Goal: Information Seeking & Learning: Learn about a topic

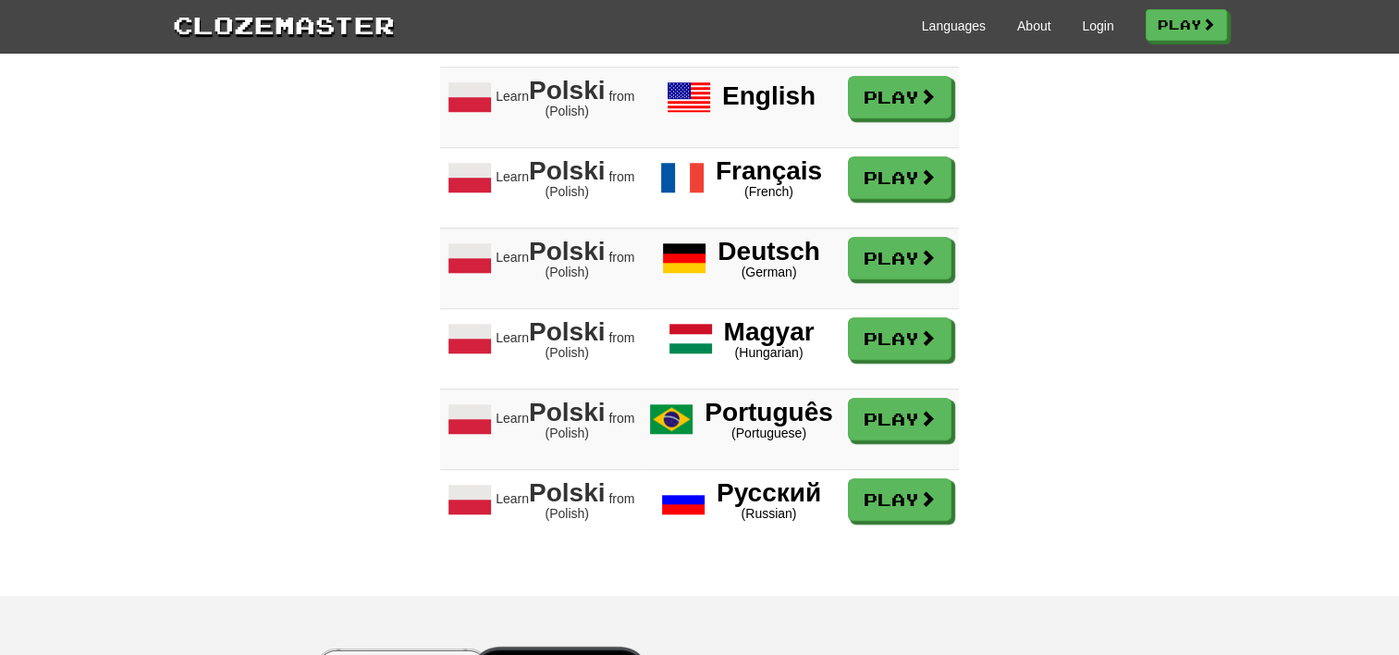
scroll to position [1568, 0]
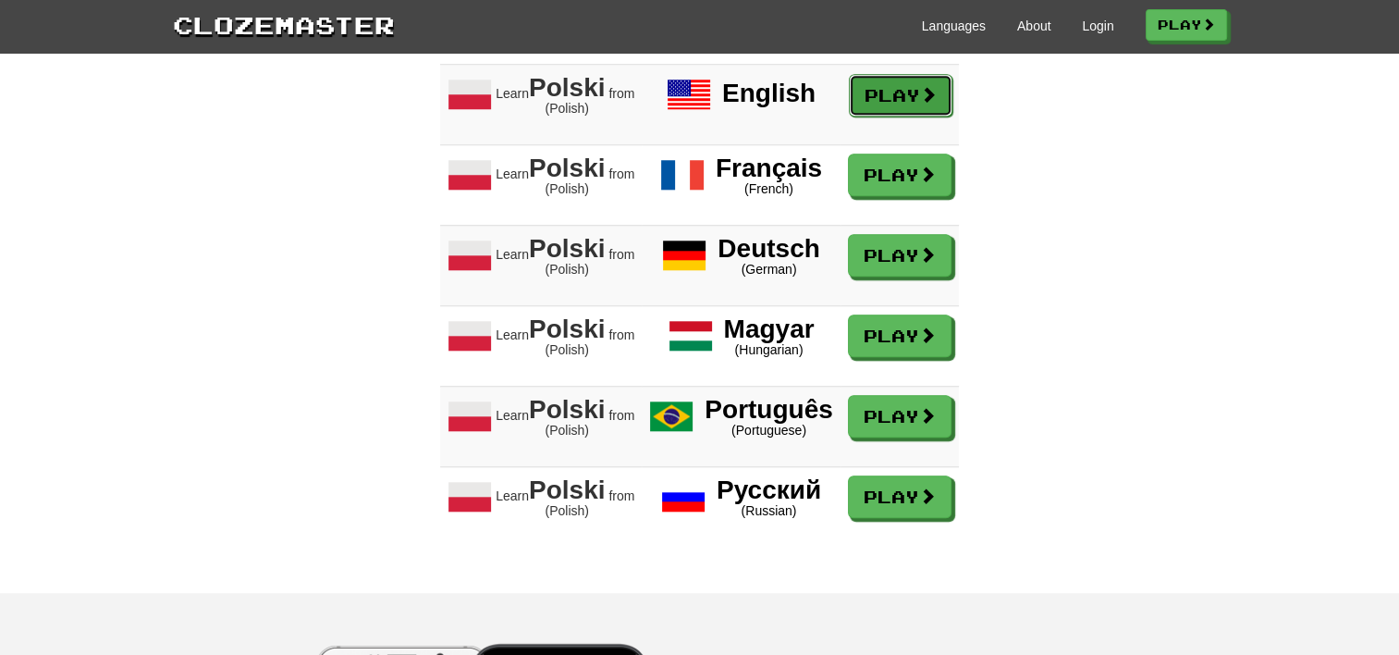
click at [909, 117] on link "Play" at bounding box center [901, 95] width 104 height 43
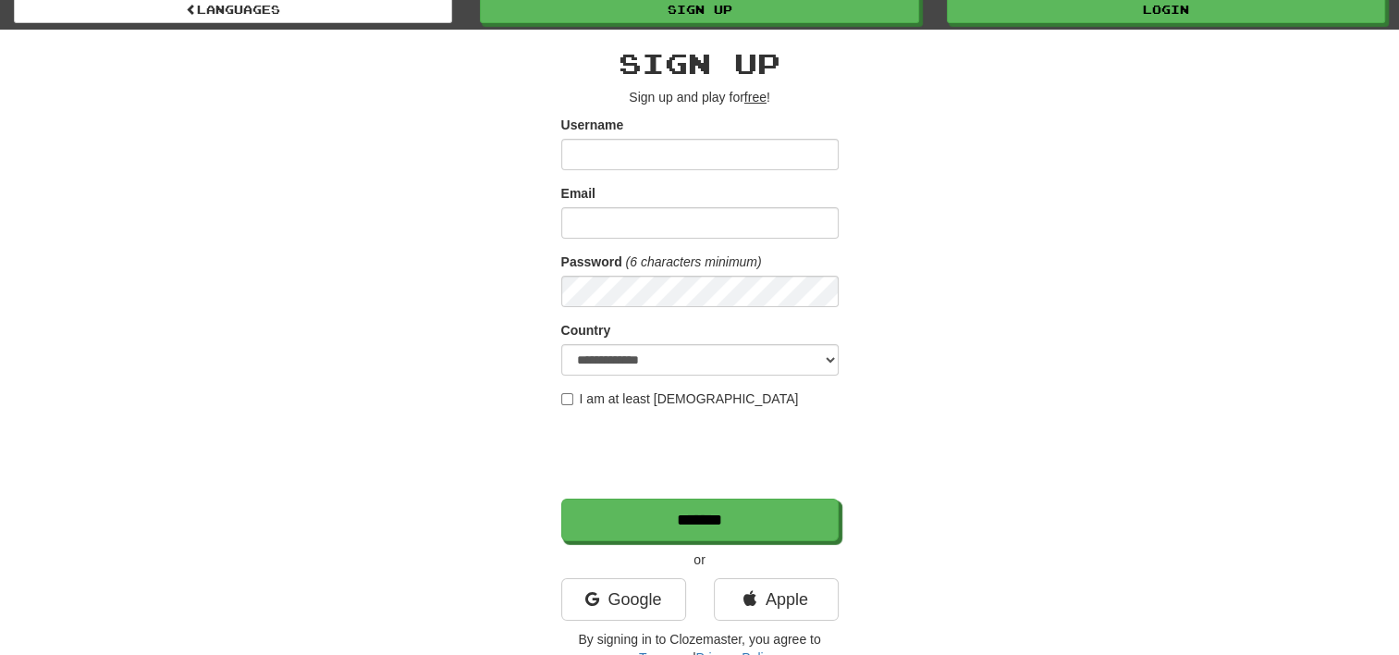
scroll to position [32, 0]
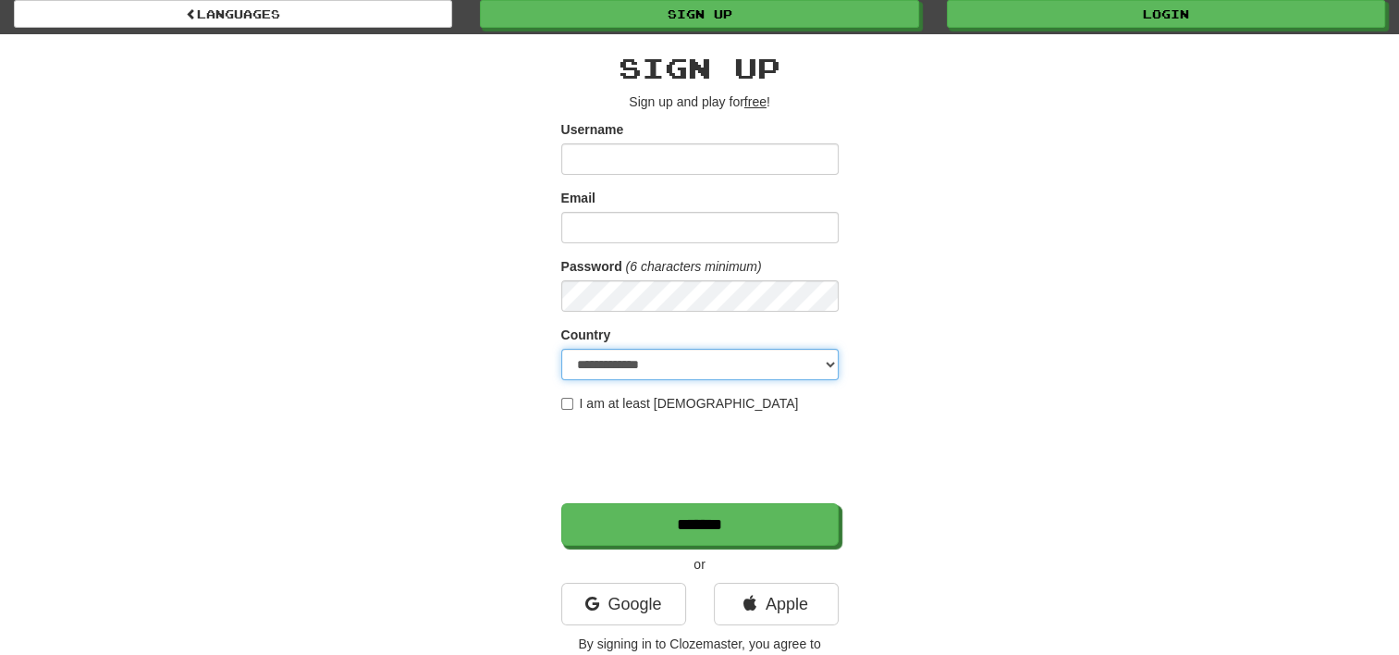
click at [820, 363] on select "**********" at bounding box center [699, 364] width 277 height 31
click at [949, 295] on div "**********" at bounding box center [700, 357] width 1082 height 646
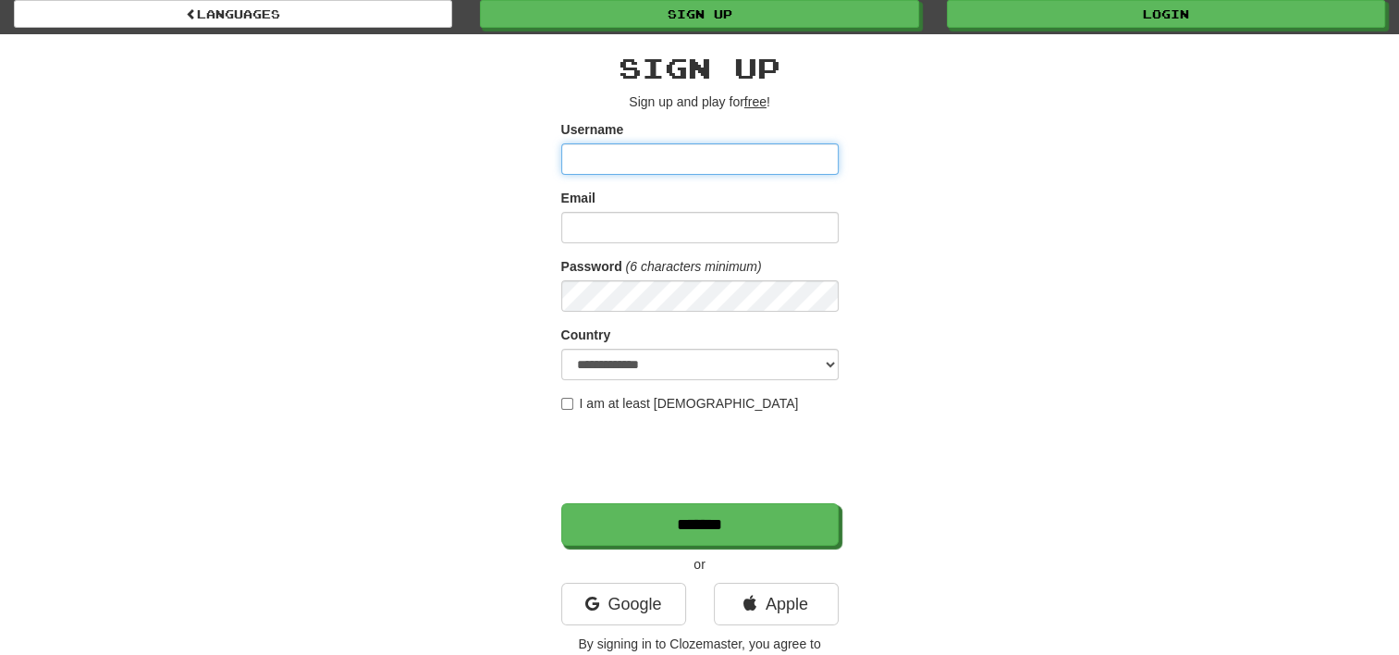
click at [699, 169] on input "Username" at bounding box center [699, 158] width 277 height 31
type input "*********"
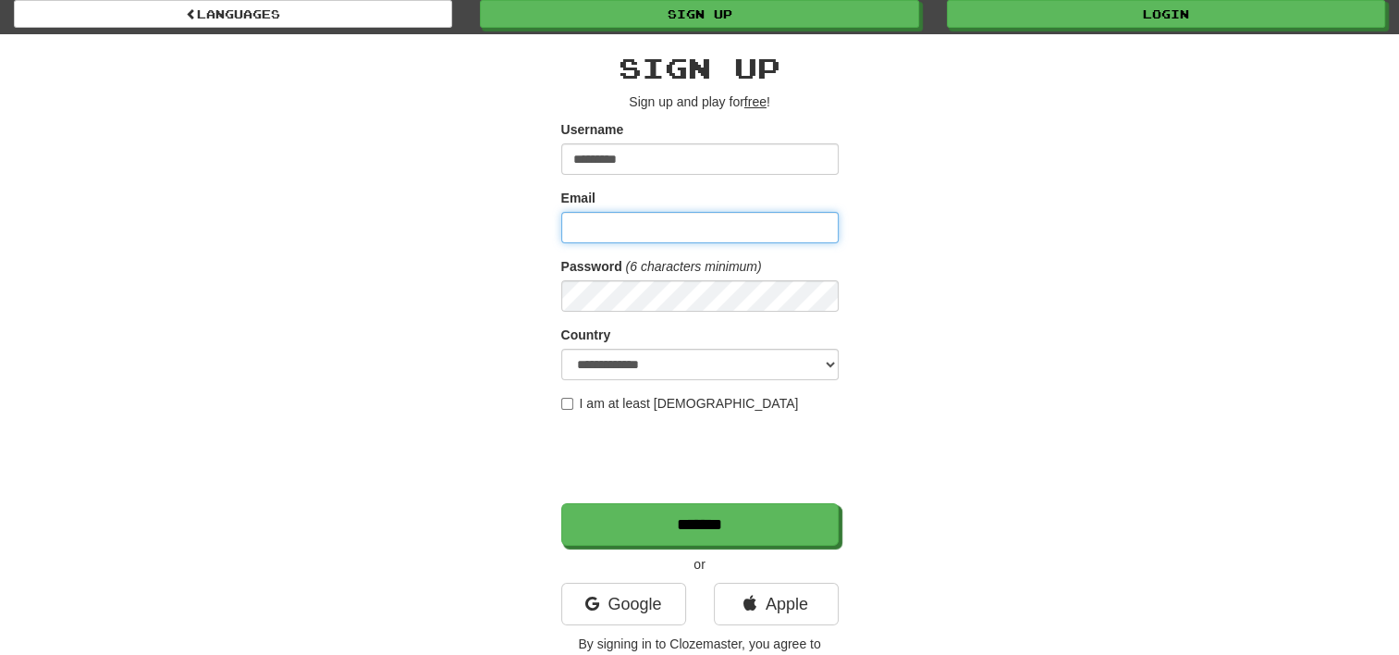
click at [643, 233] on input "Email" at bounding box center [699, 227] width 277 height 31
type input "**********"
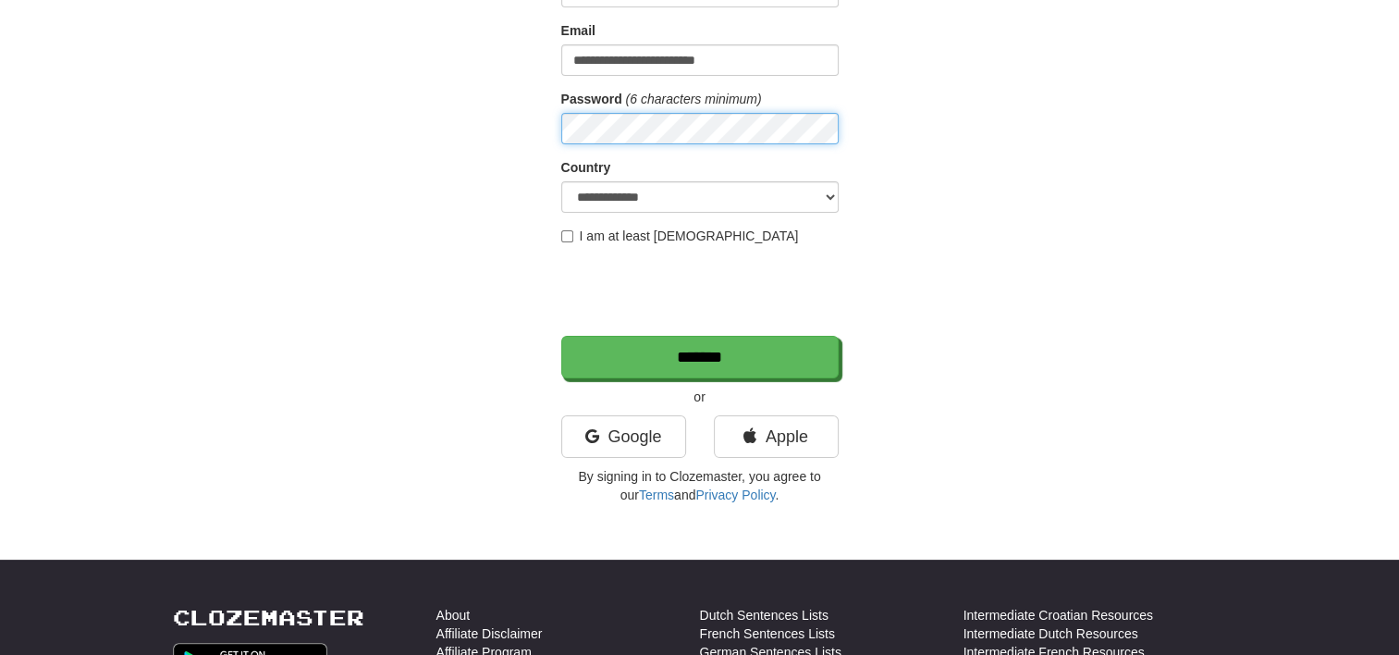
scroll to position [214, 0]
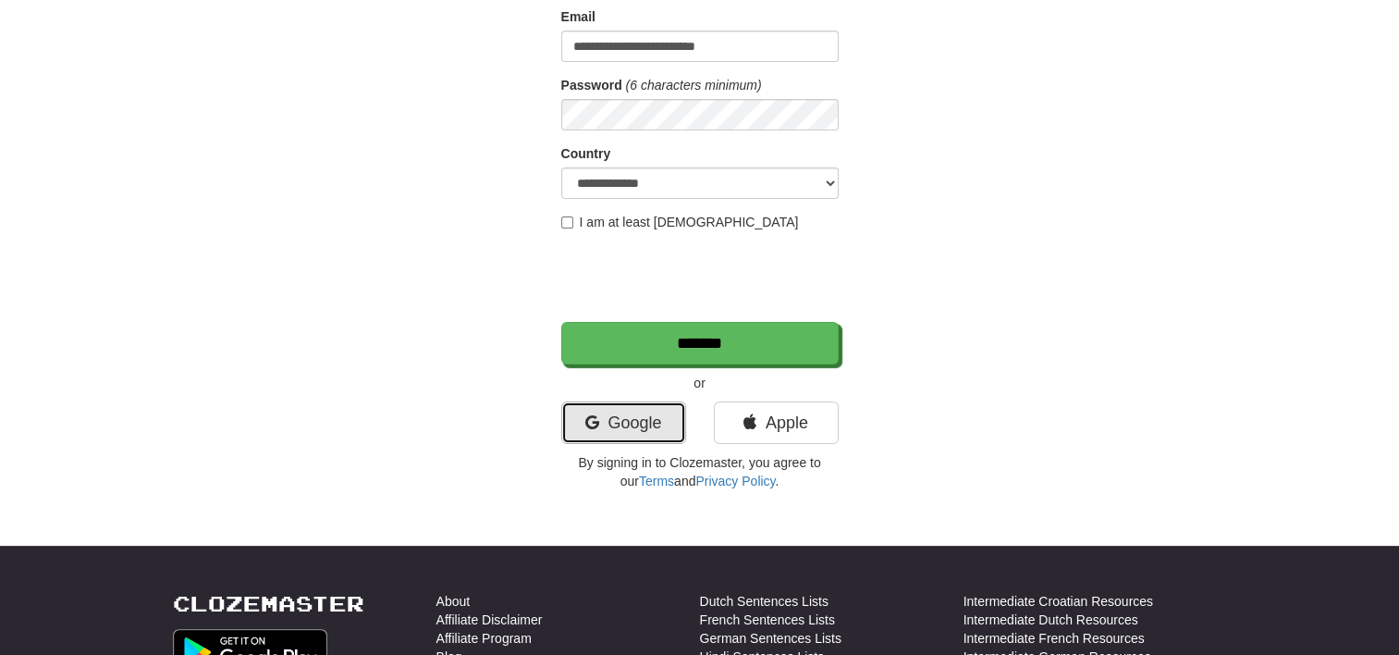
click at [635, 422] on link "Google" at bounding box center [623, 422] width 125 height 43
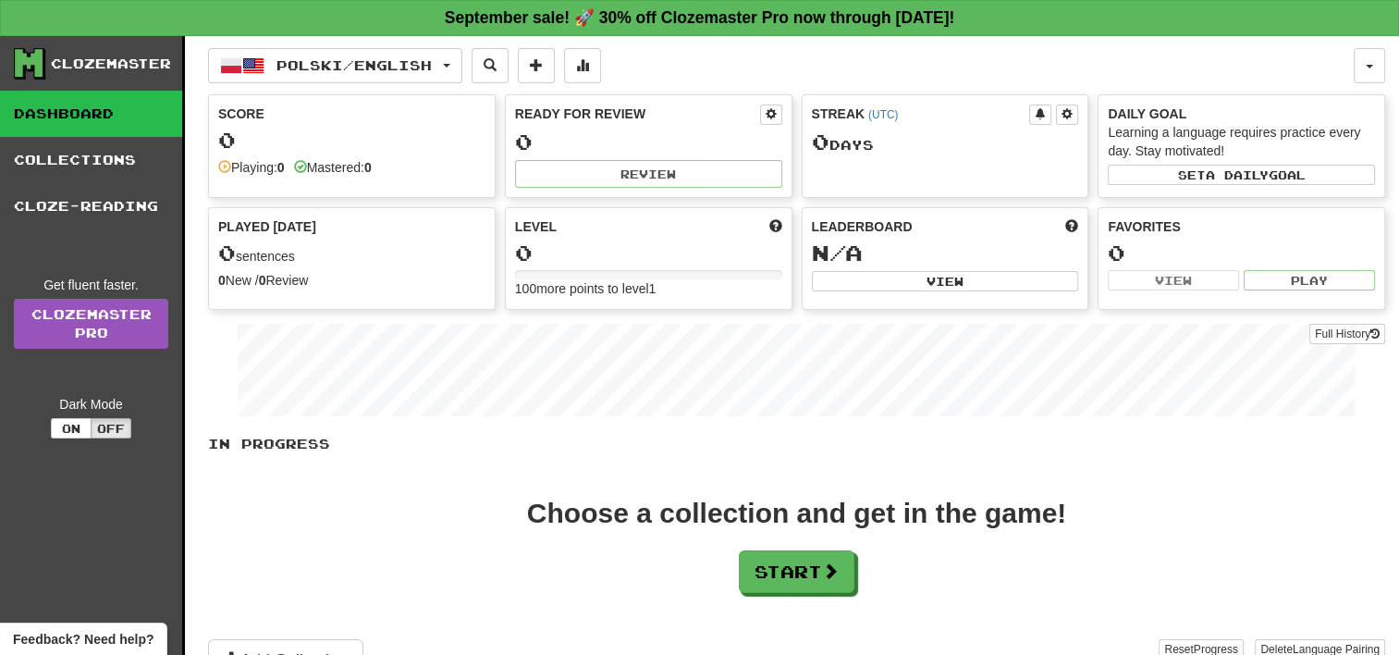
click at [303, 160] on span at bounding box center [300, 166] width 13 height 13
click at [814, 560] on button "Start" at bounding box center [798, 572] width 116 height 43
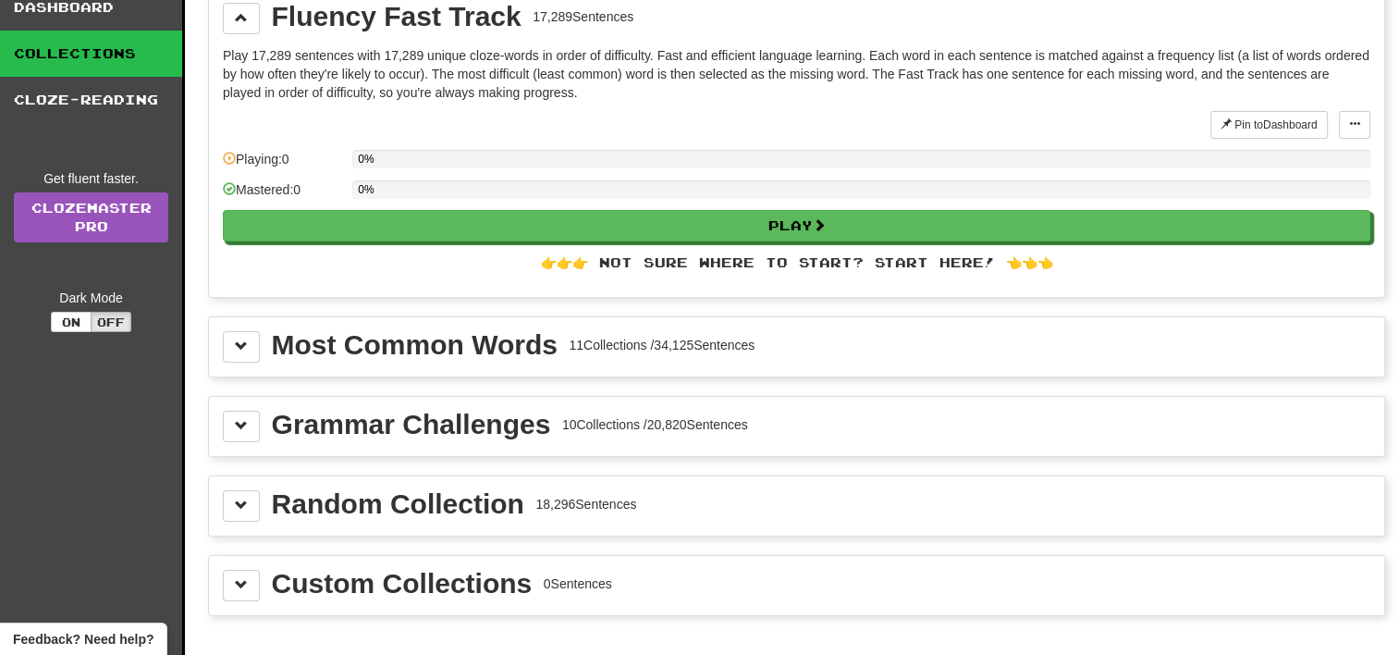
scroll to position [80, 0]
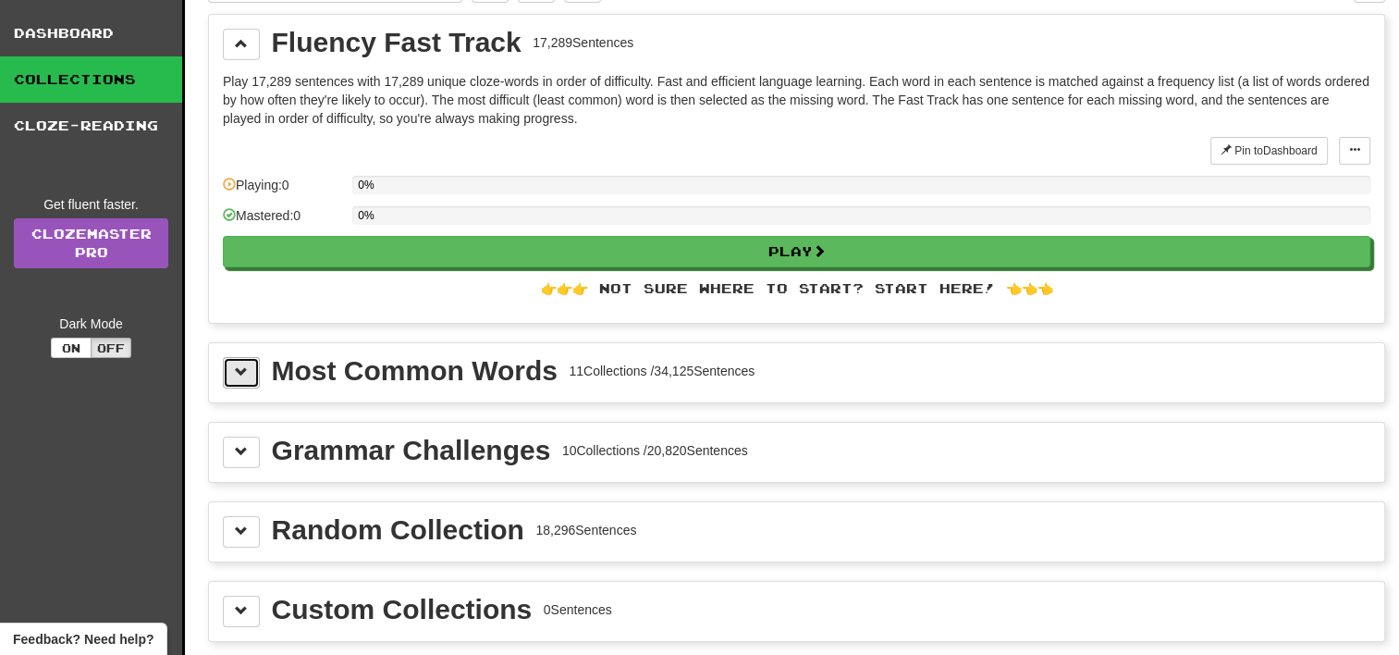
click at [250, 367] on button at bounding box center [241, 372] width 37 height 31
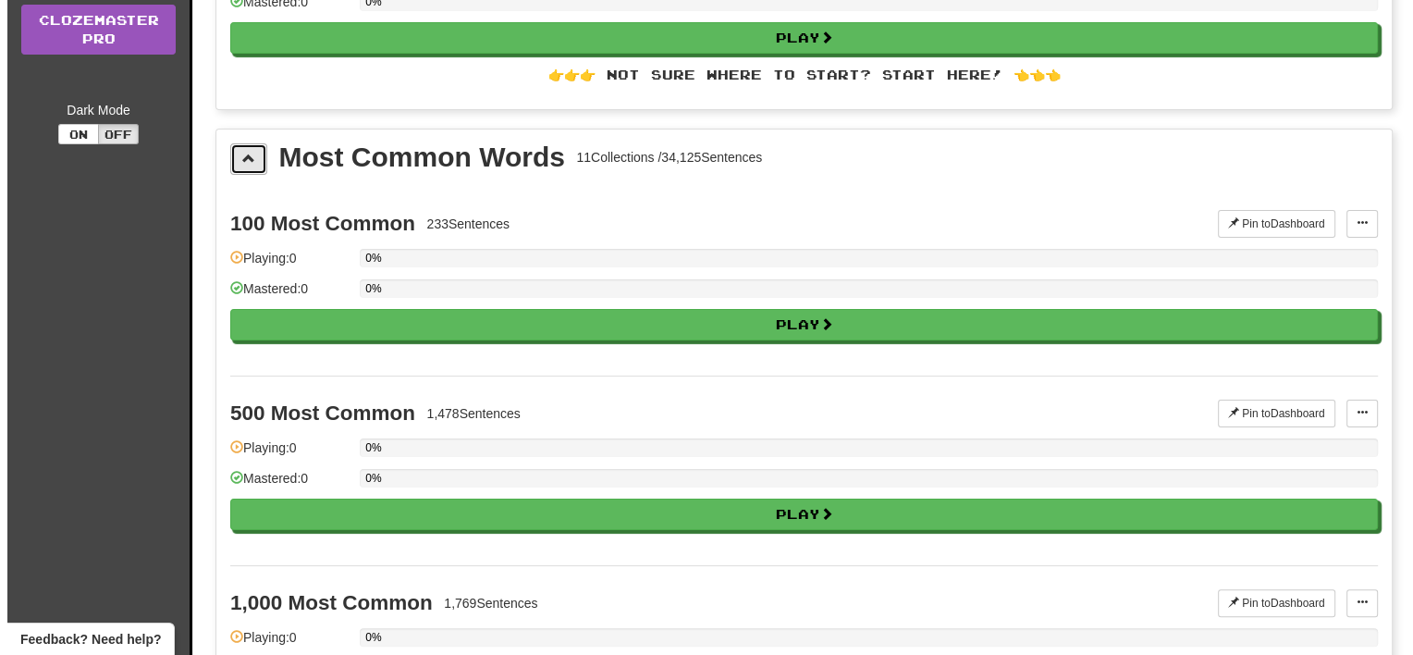
scroll to position [298, 0]
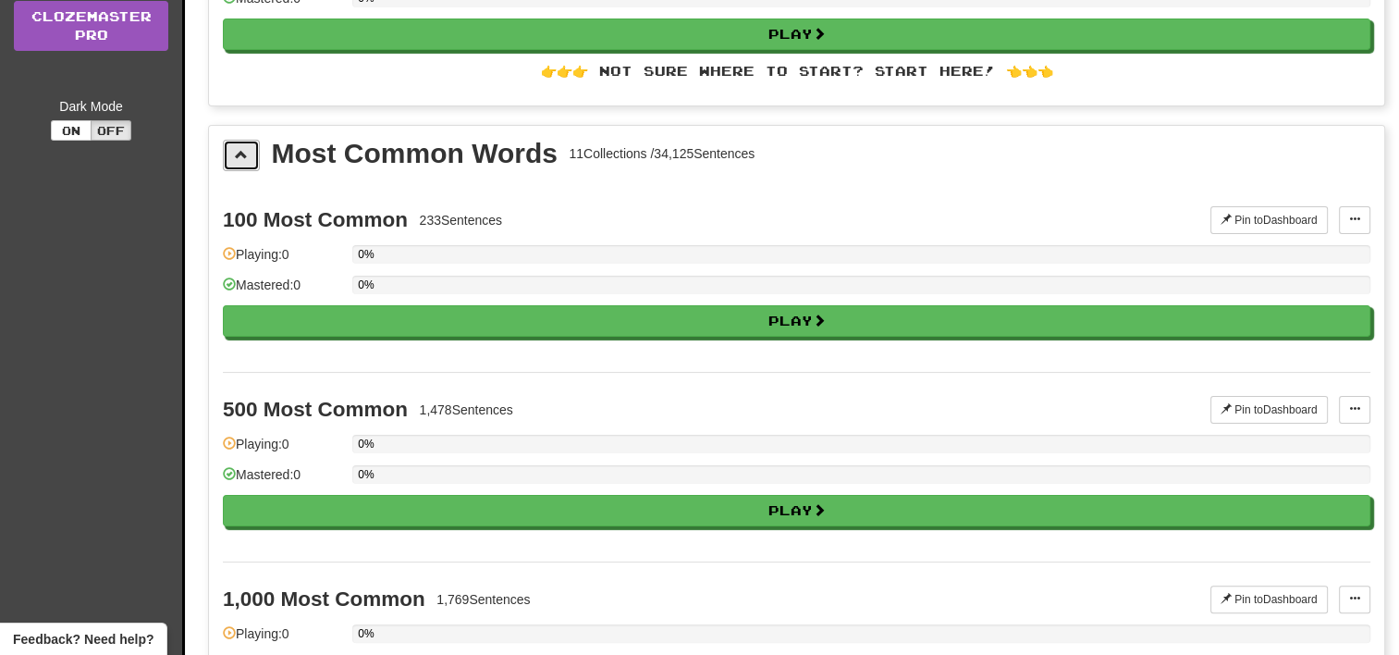
click at [238, 148] on span at bounding box center [241, 154] width 13 height 13
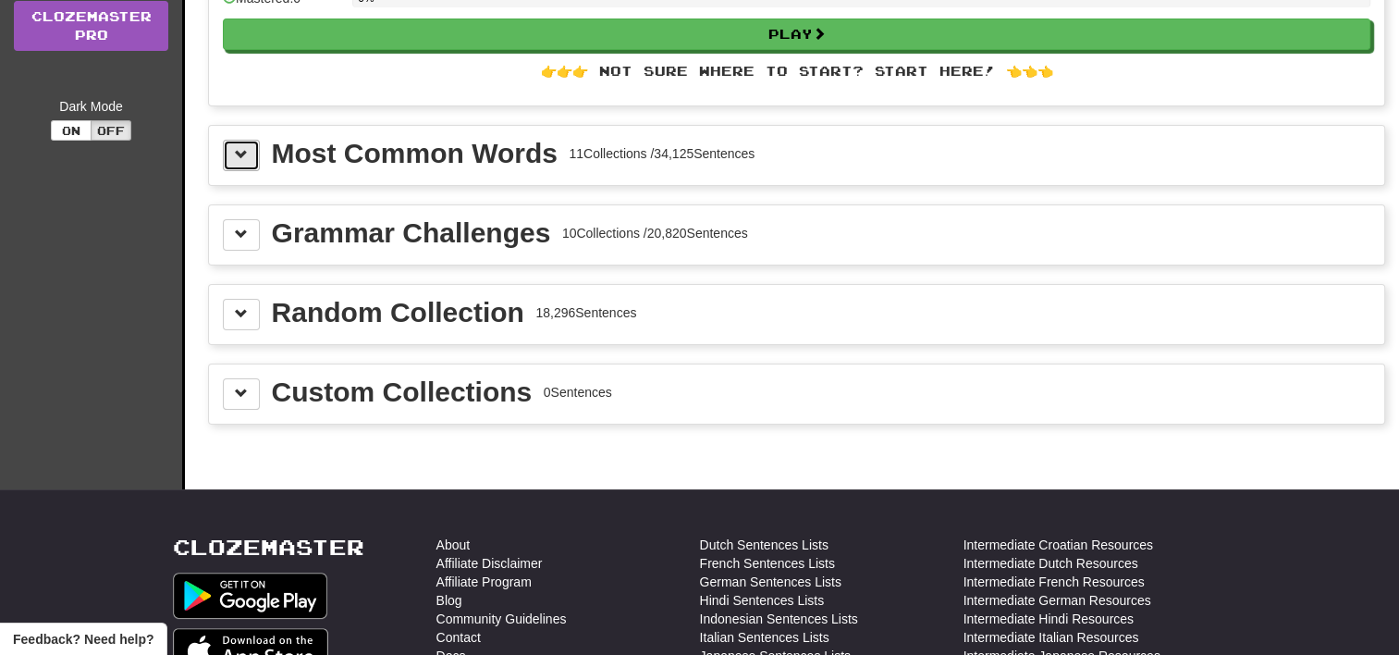
click at [239, 160] on button at bounding box center [241, 155] width 37 height 31
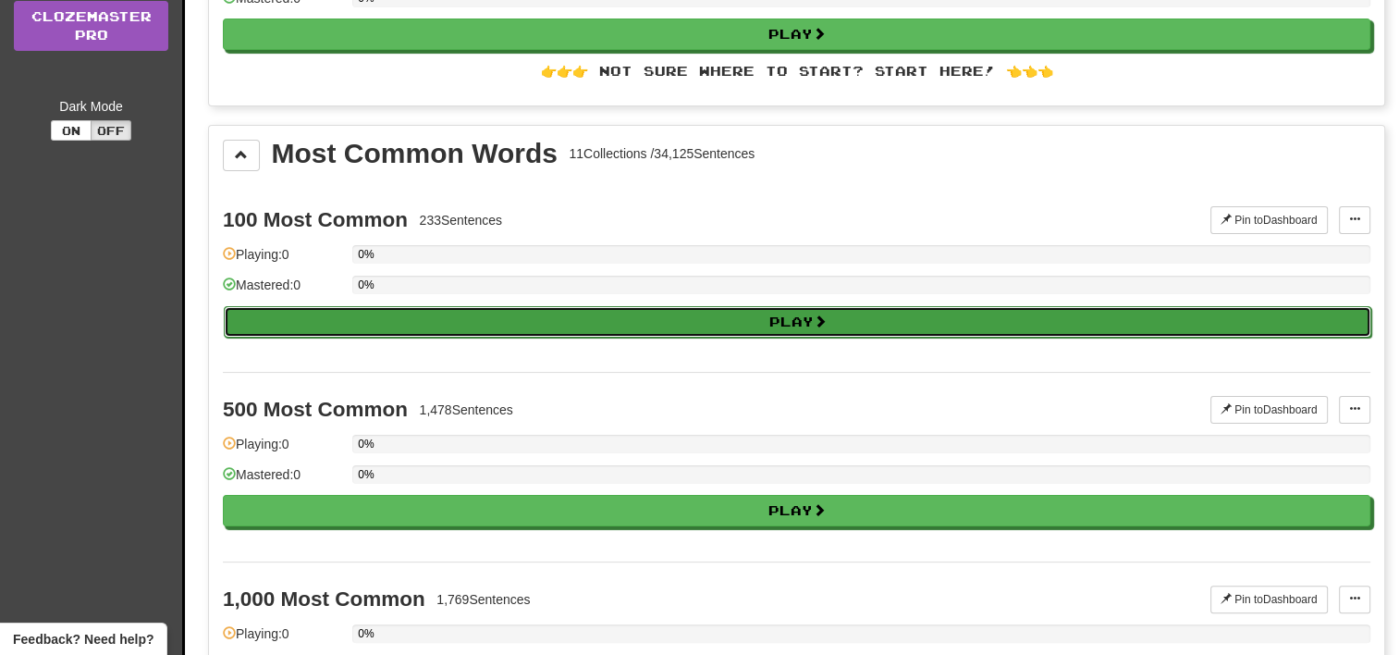
click at [503, 312] on button "Play" at bounding box center [798, 321] width 1148 height 31
select select "**"
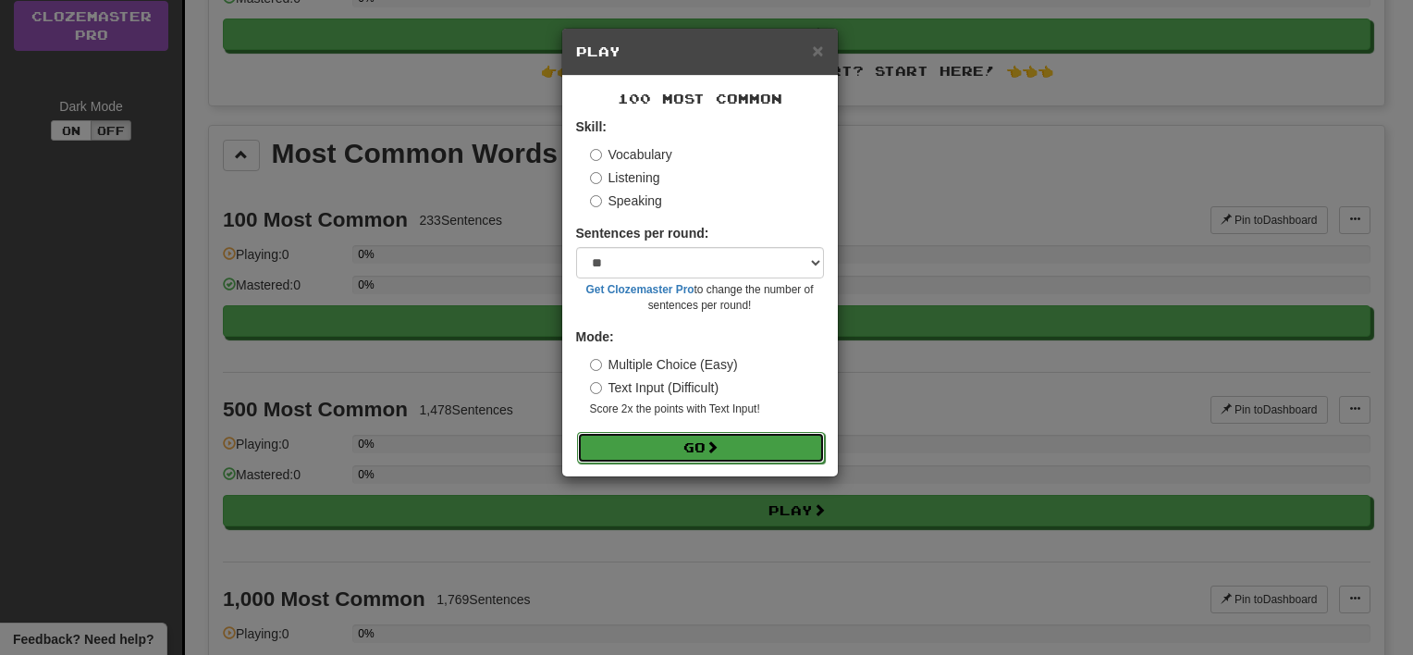
click at [709, 444] on span at bounding box center [712, 446] width 13 height 13
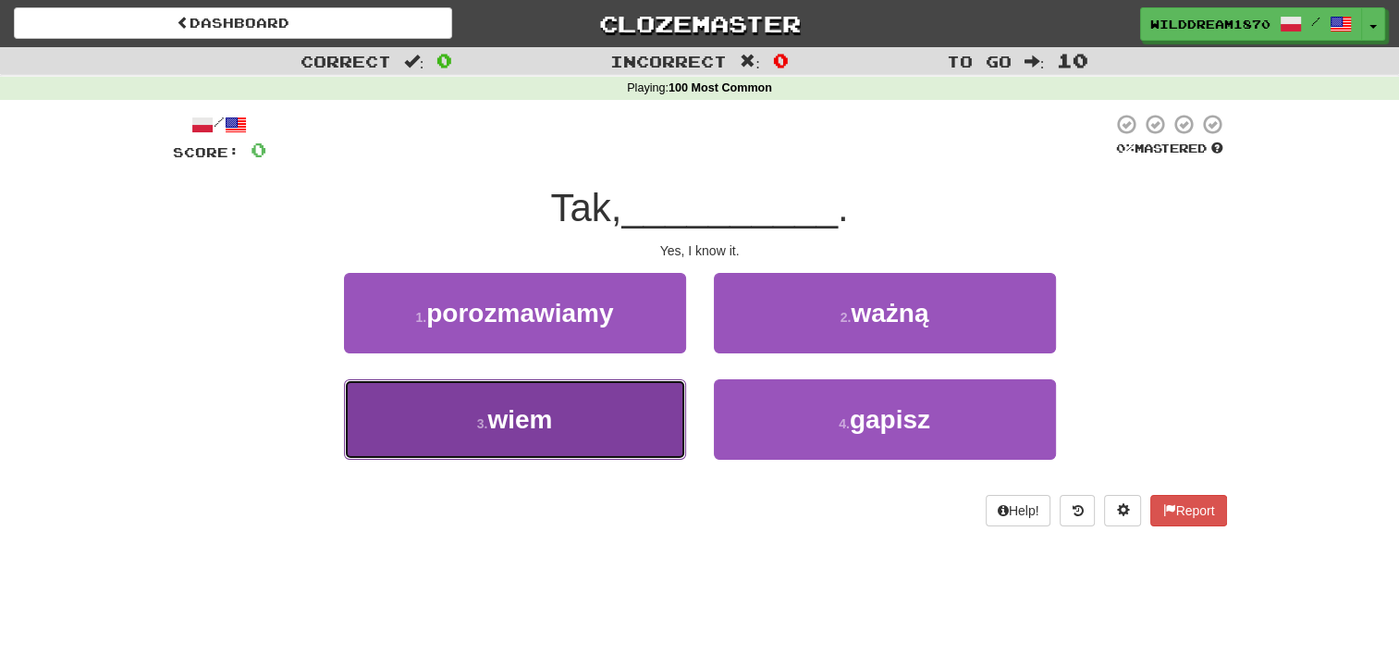
click at [601, 379] on button "3 . wiem" at bounding box center [515, 419] width 342 height 80
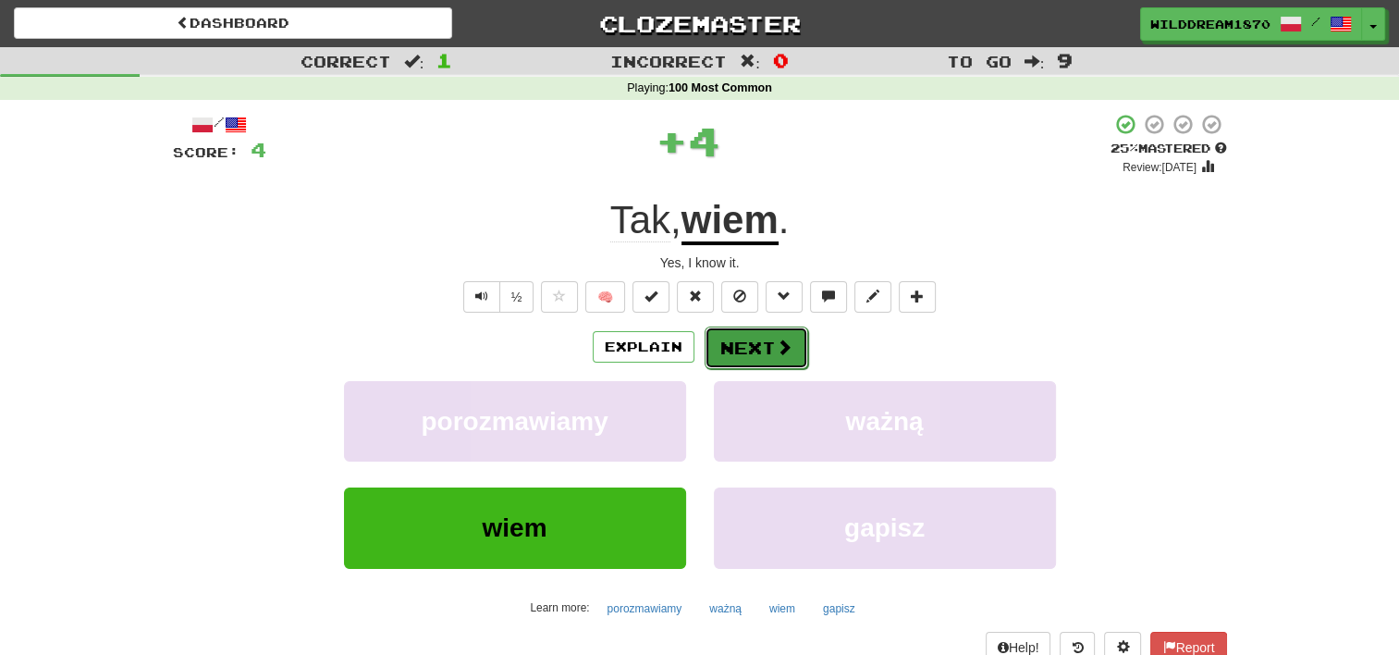
click at [793, 359] on button "Next" at bounding box center [757, 347] width 104 height 43
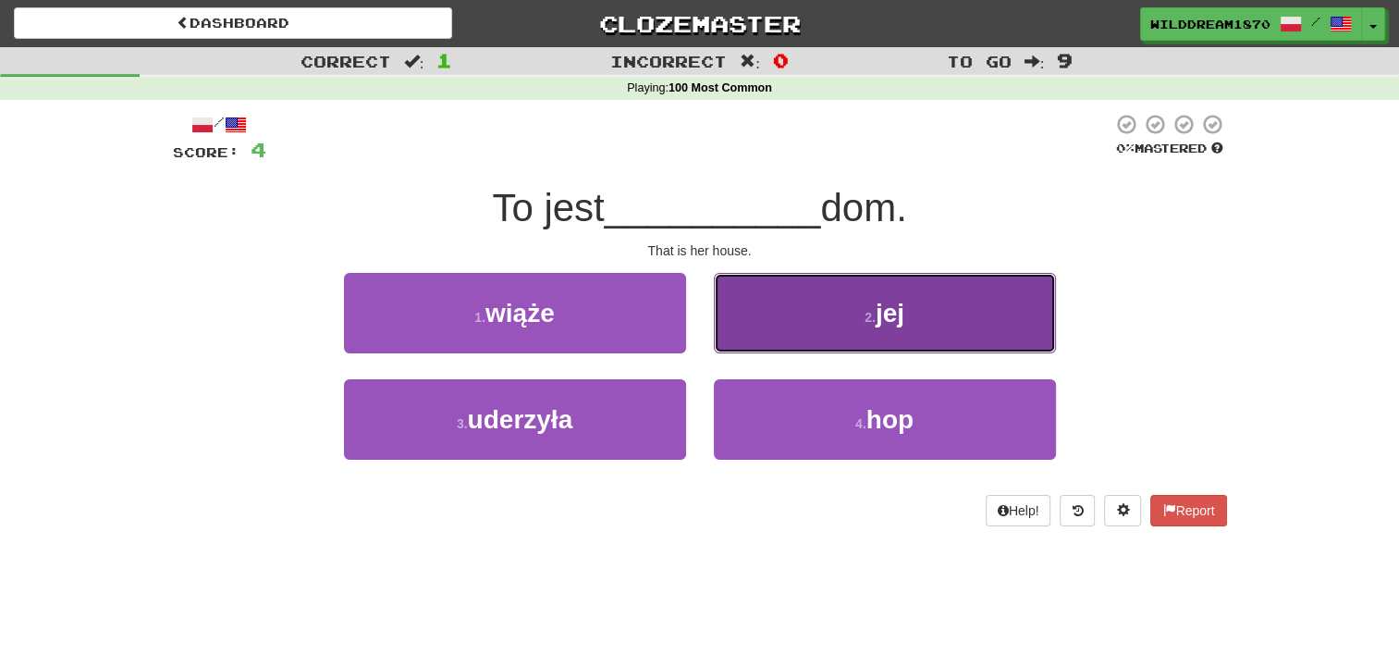
click at [767, 333] on button "2 . jej" at bounding box center [885, 313] width 342 height 80
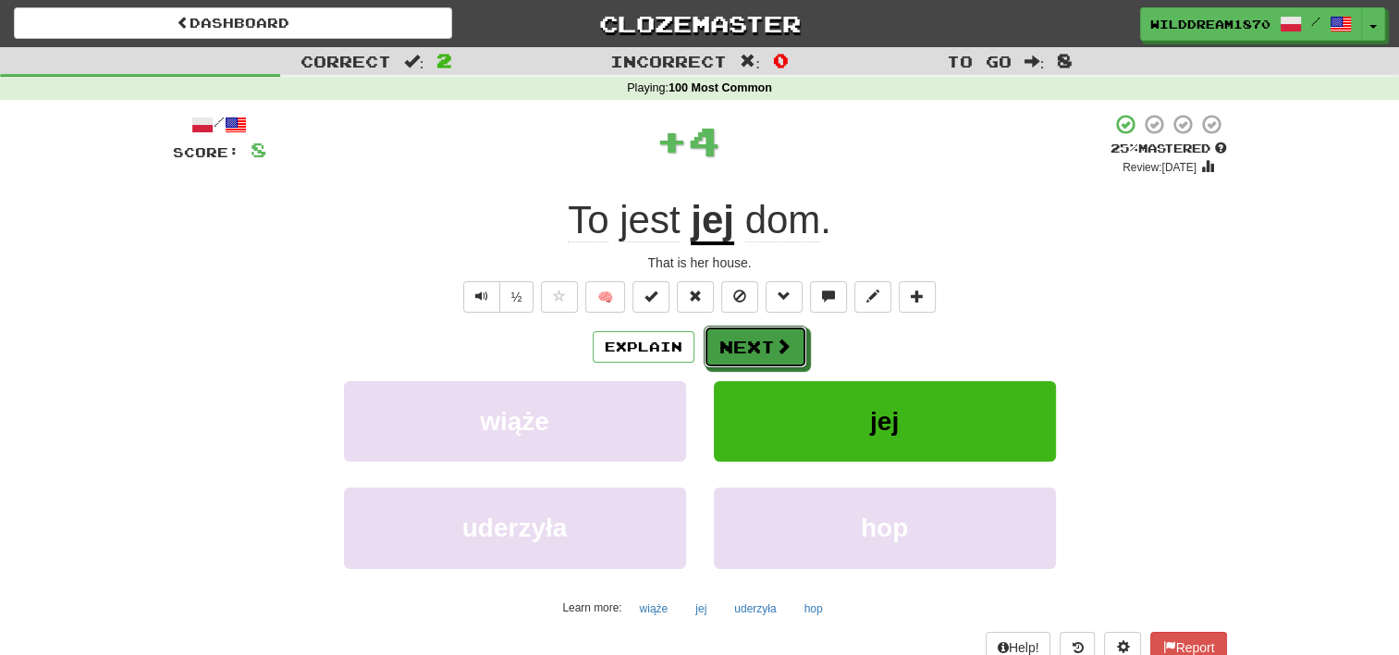
click at [767, 333] on button "Next" at bounding box center [756, 347] width 104 height 43
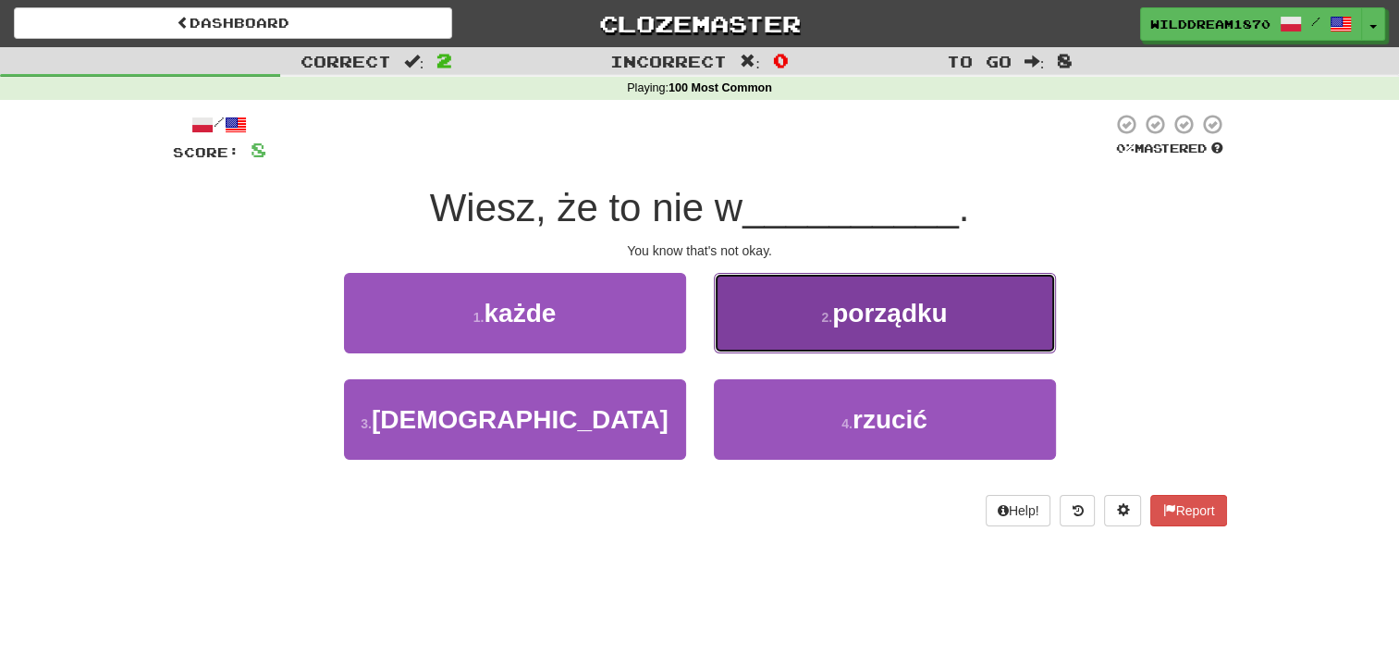
click at [806, 333] on button "2 . porządku" at bounding box center [885, 313] width 342 height 80
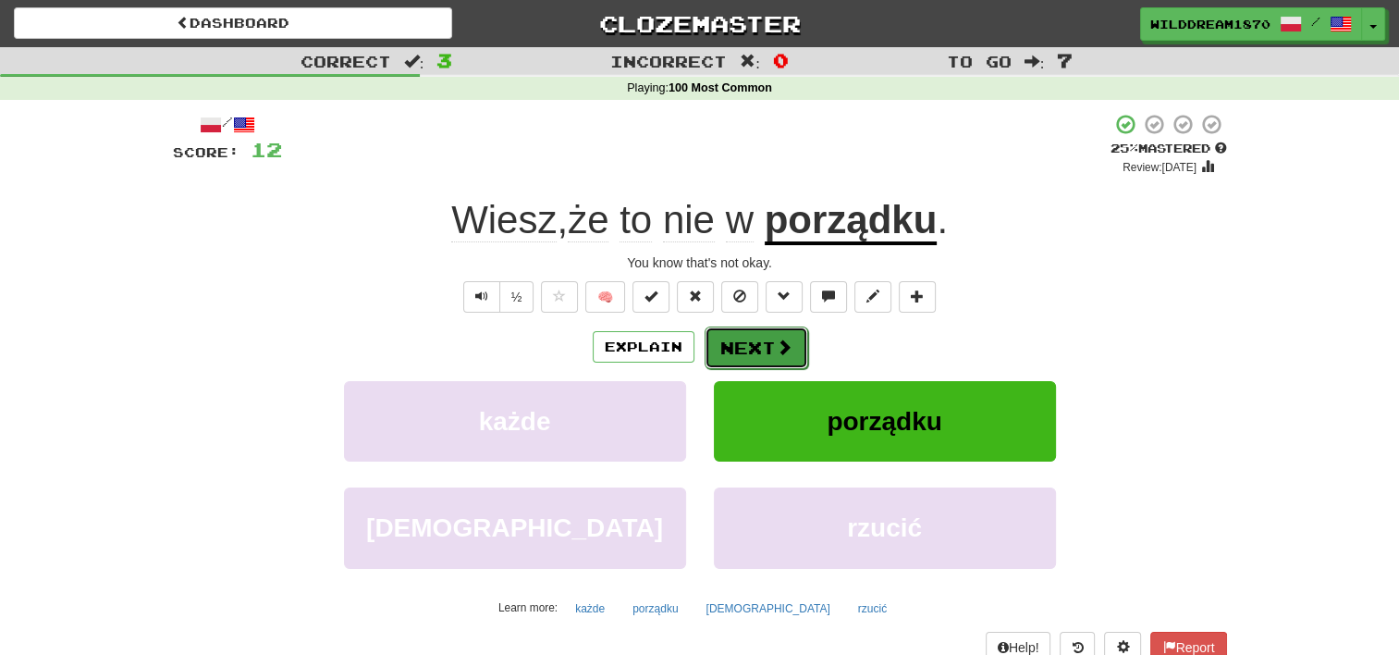
click at [766, 337] on button "Next" at bounding box center [757, 347] width 104 height 43
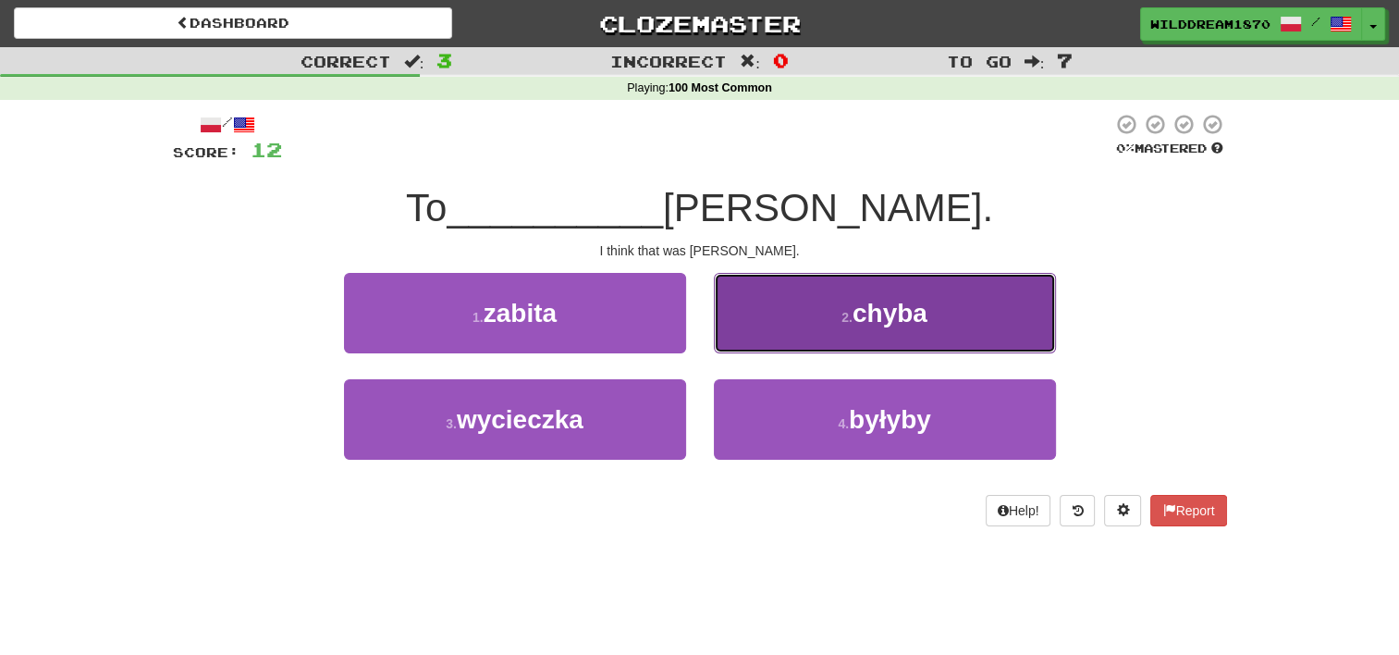
click at [732, 305] on button "2 . chyba" at bounding box center [885, 313] width 342 height 80
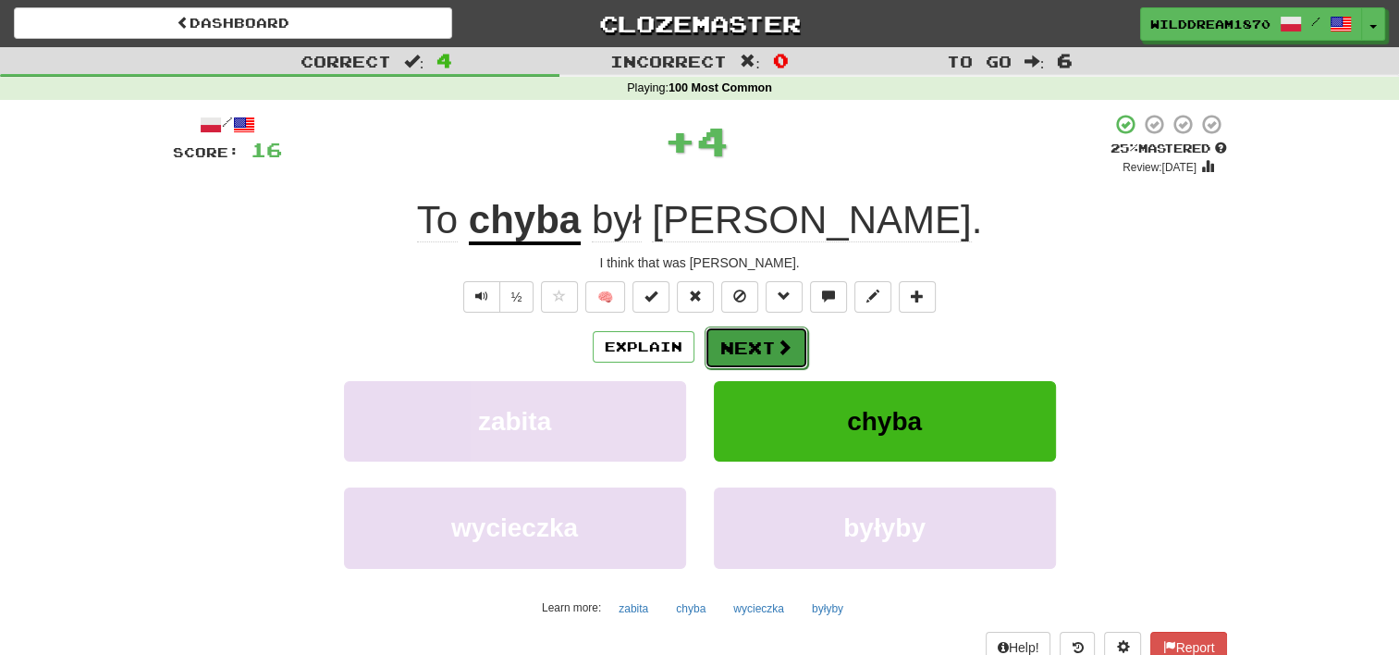
click at [756, 331] on button "Next" at bounding box center [757, 347] width 104 height 43
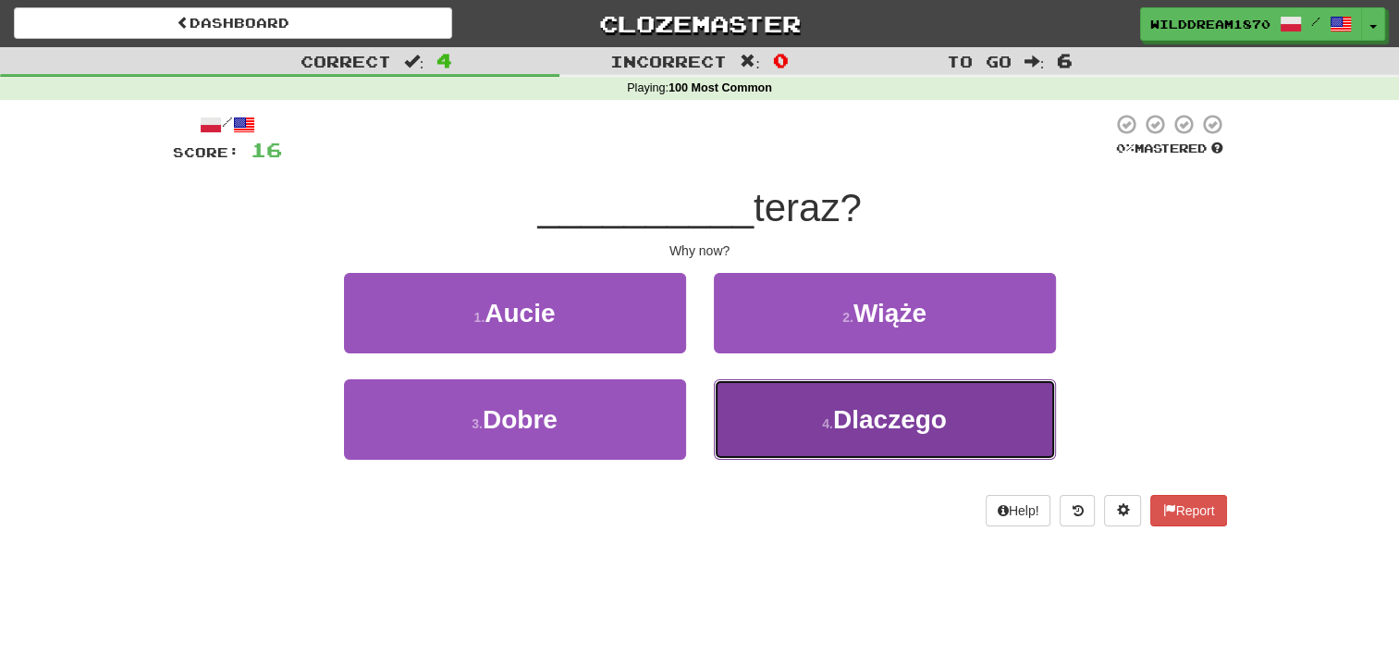
click at [759, 403] on button "4 . Dlaczego" at bounding box center [885, 419] width 342 height 80
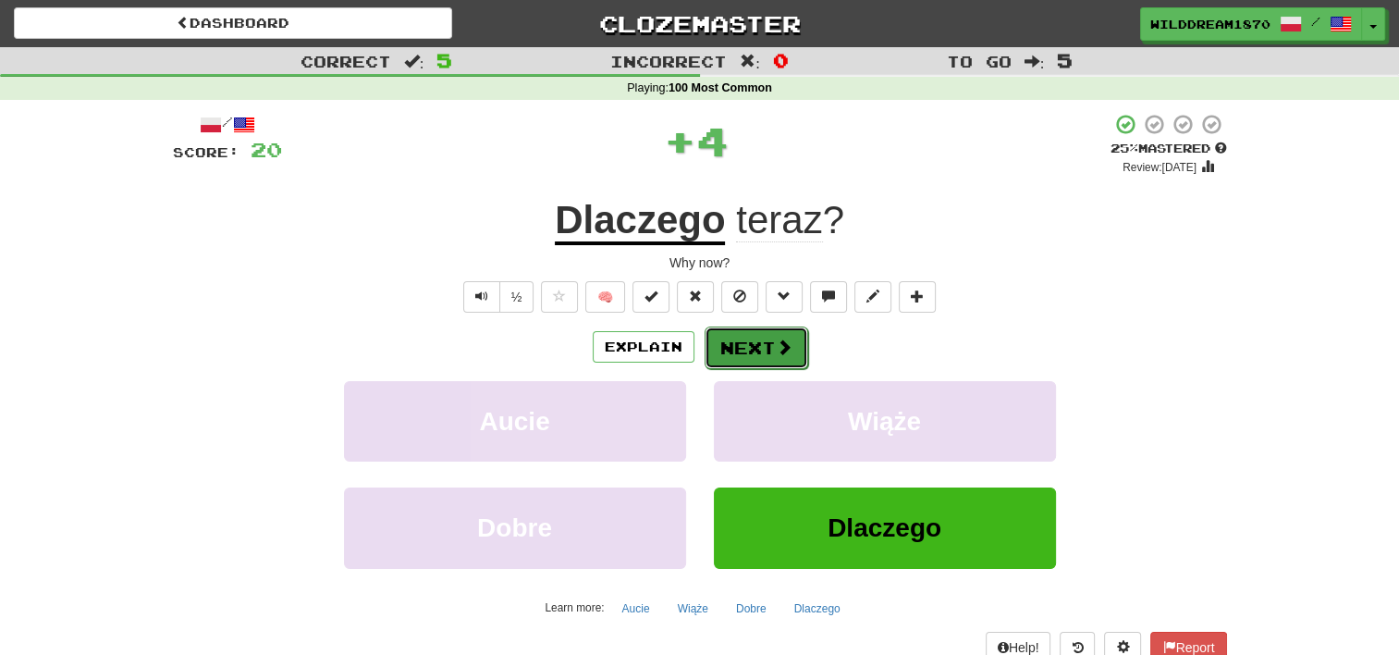
click at [743, 344] on button "Next" at bounding box center [757, 347] width 104 height 43
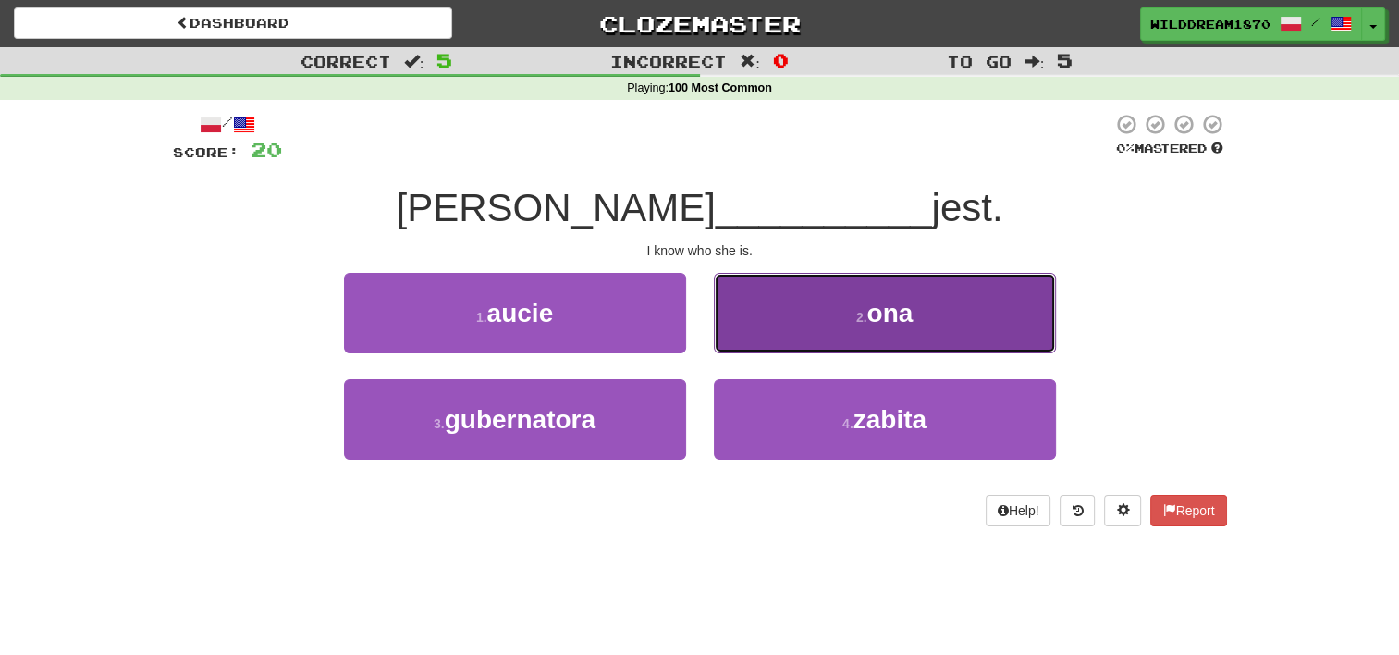
click at [814, 317] on button "2 . ona" at bounding box center [885, 313] width 342 height 80
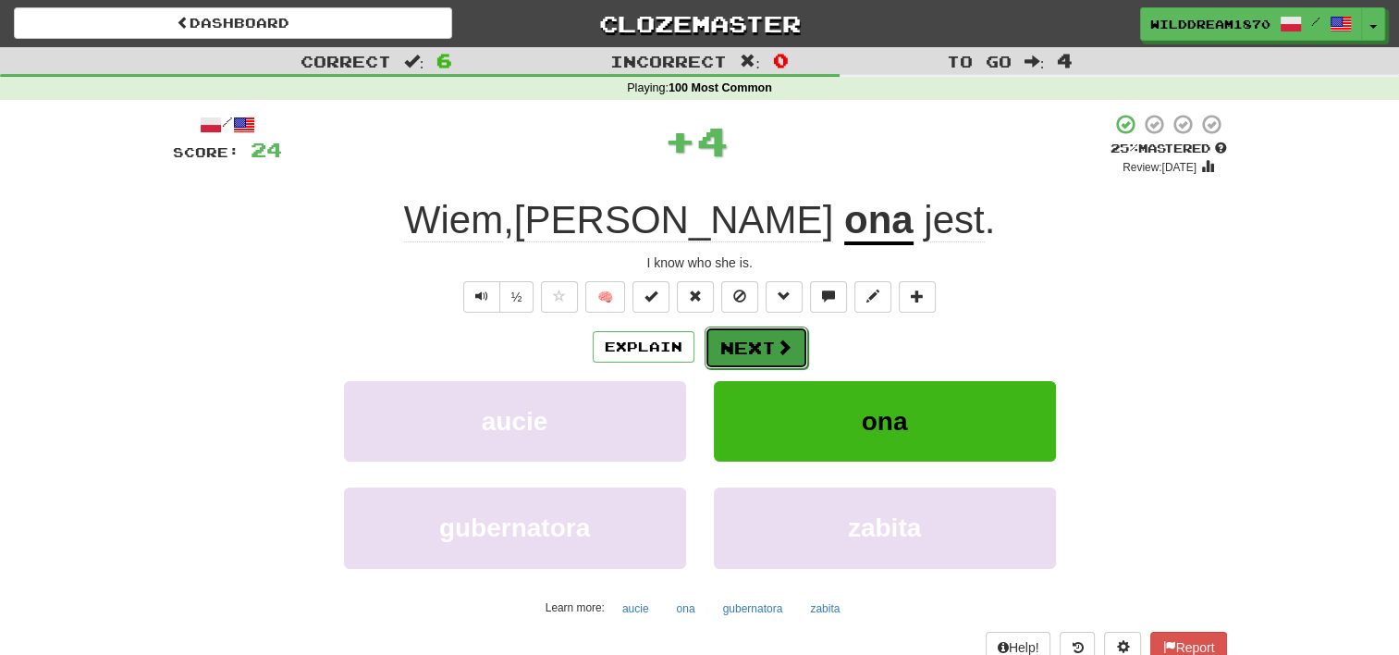
click at [737, 339] on button "Next" at bounding box center [757, 347] width 104 height 43
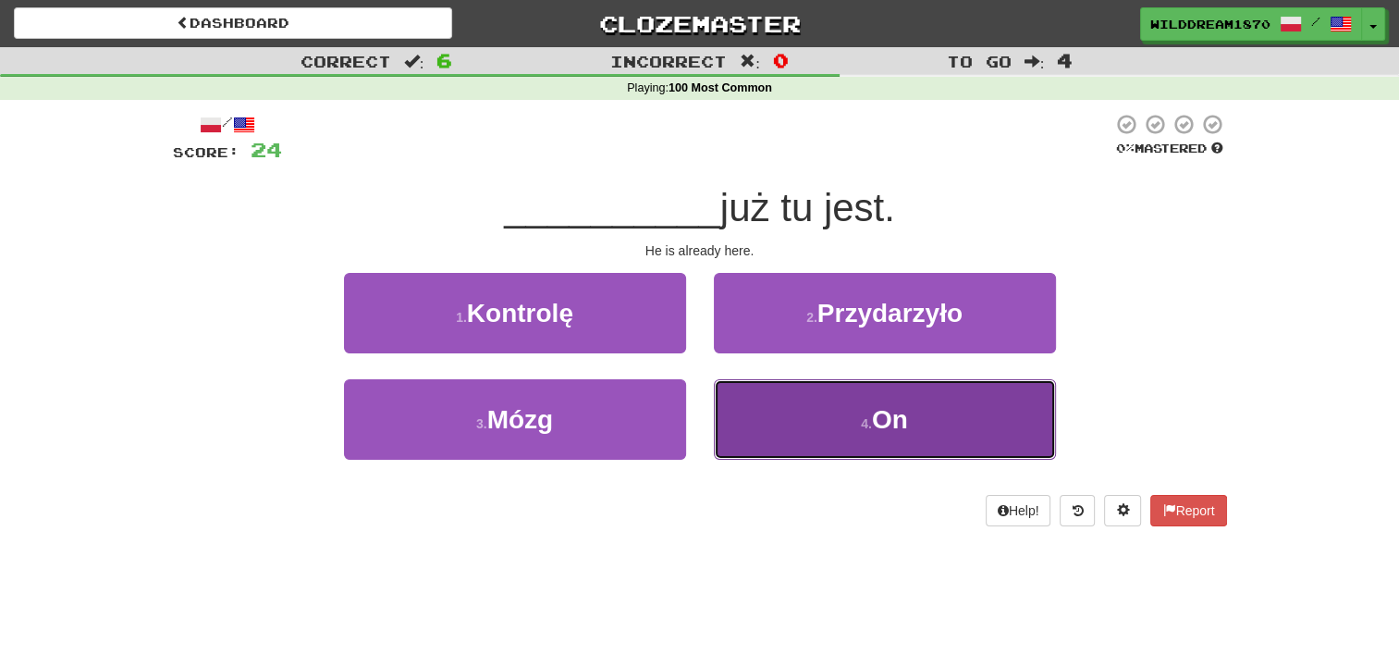
click at [814, 400] on button "4 . On" at bounding box center [885, 419] width 342 height 80
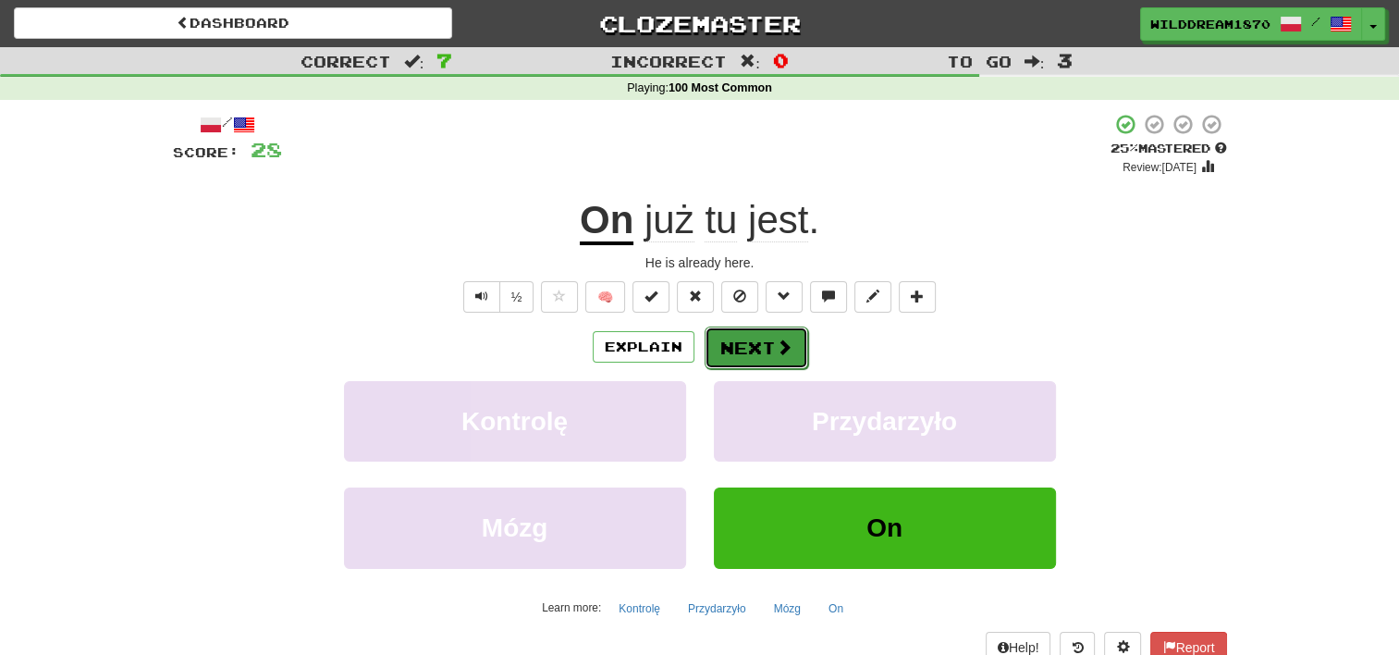
click at [795, 359] on button "Next" at bounding box center [757, 347] width 104 height 43
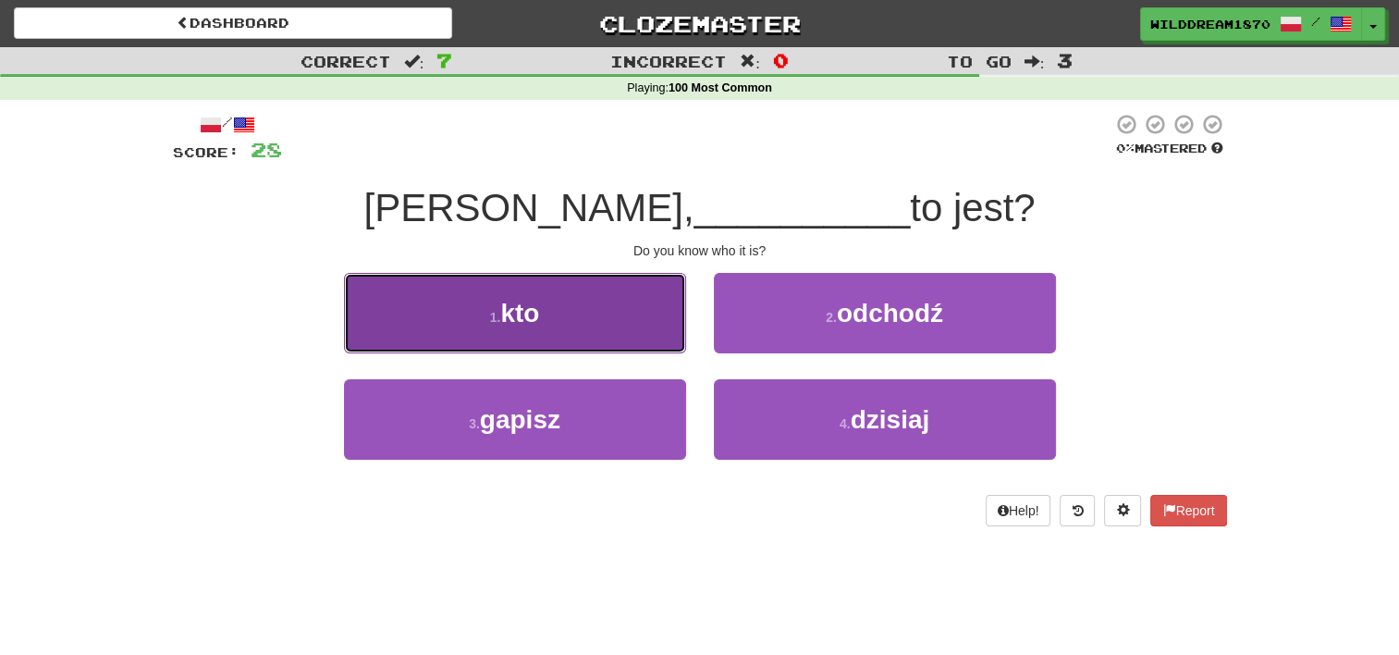
click at [673, 343] on button "1 . kto" at bounding box center [515, 313] width 342 height 80
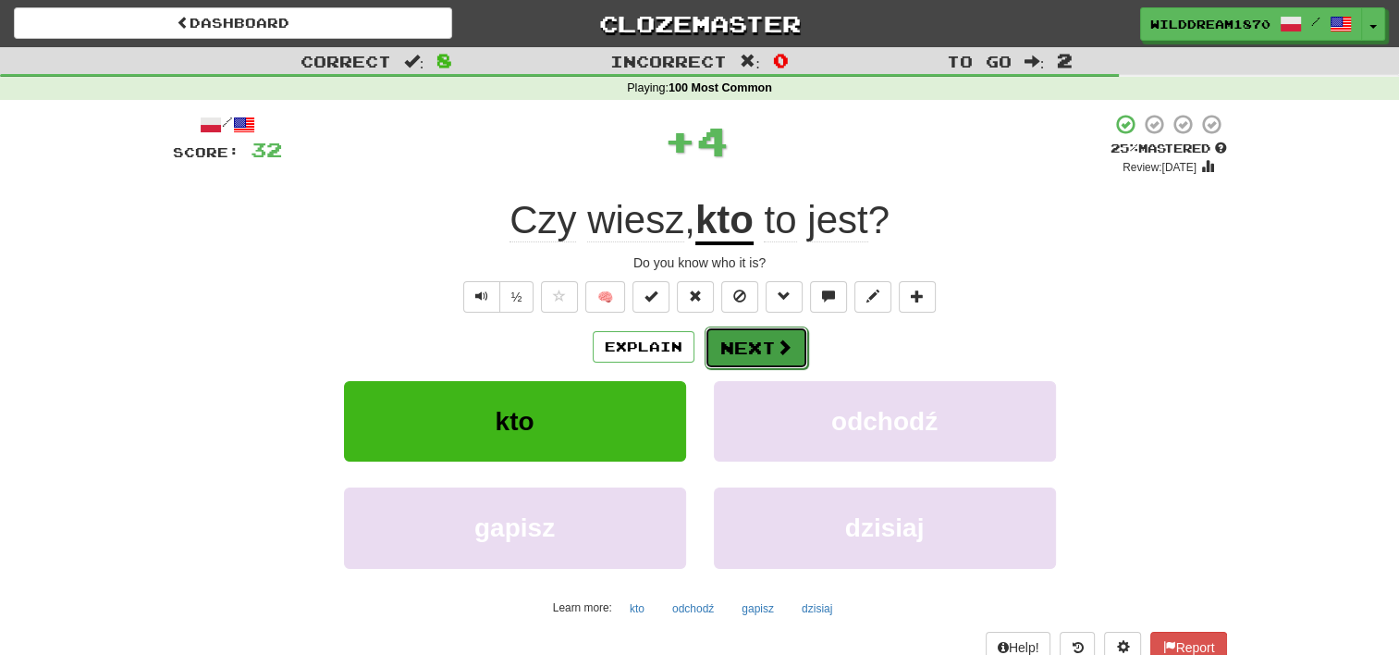
click at [768, 333] on button "Next" at bounding box center [757, 347] width 104 height 43
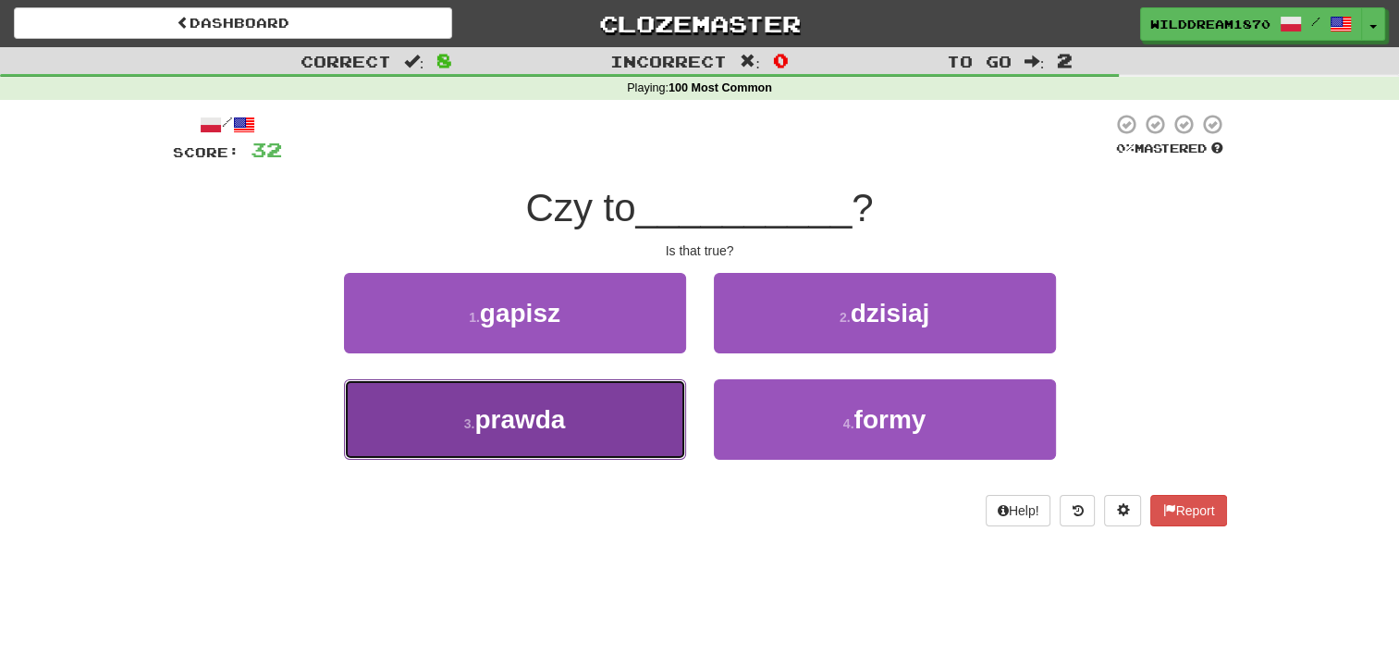
click at [629, 403] on button "3 . prawda" at bounding box center [515, 419] width 342 height 80
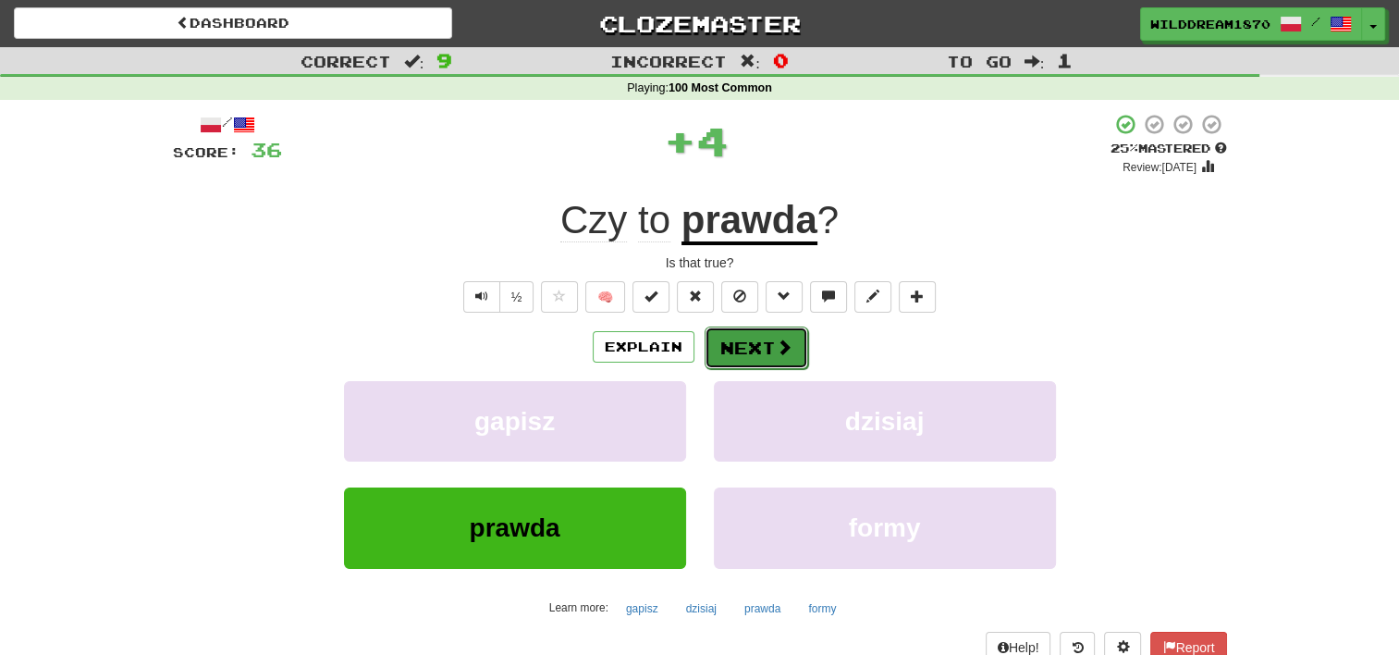
click at [741, 340] on button "Next" at bounding box center [757, 347] width 104 height 43
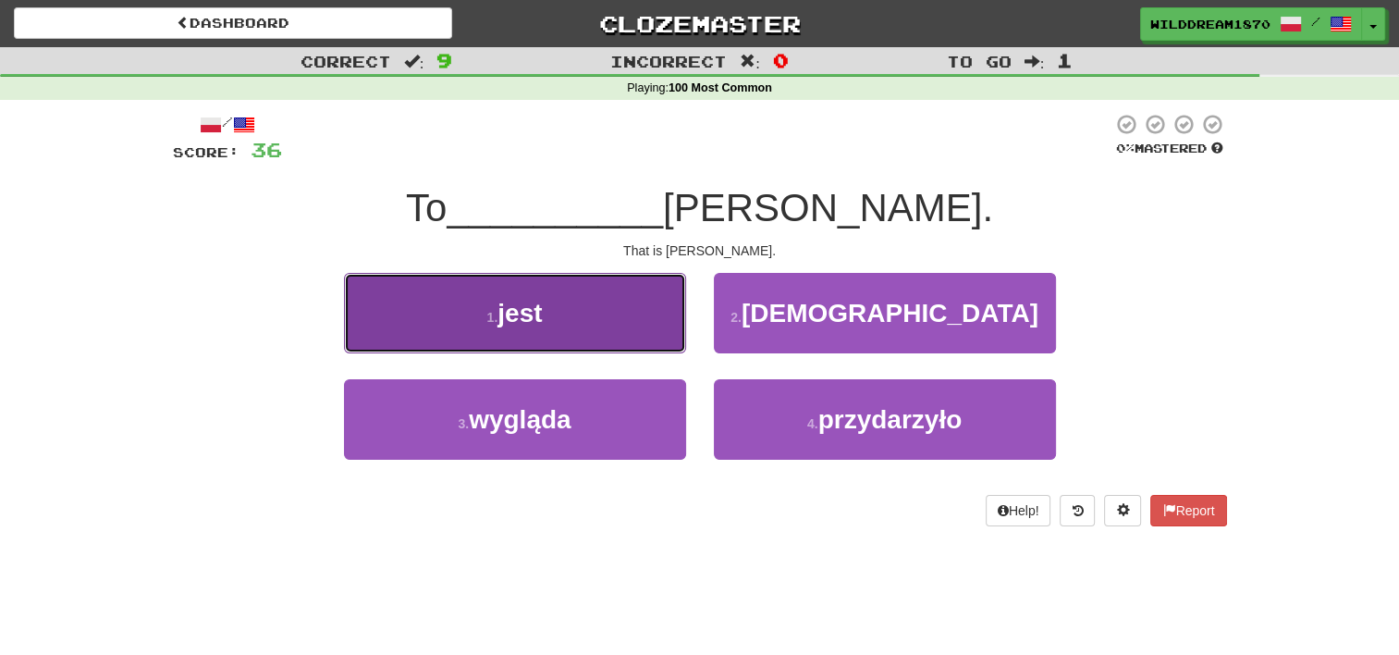
click at [630, 303] on button "1 . jest" at bounding box center [515, 313] width 342 height 80
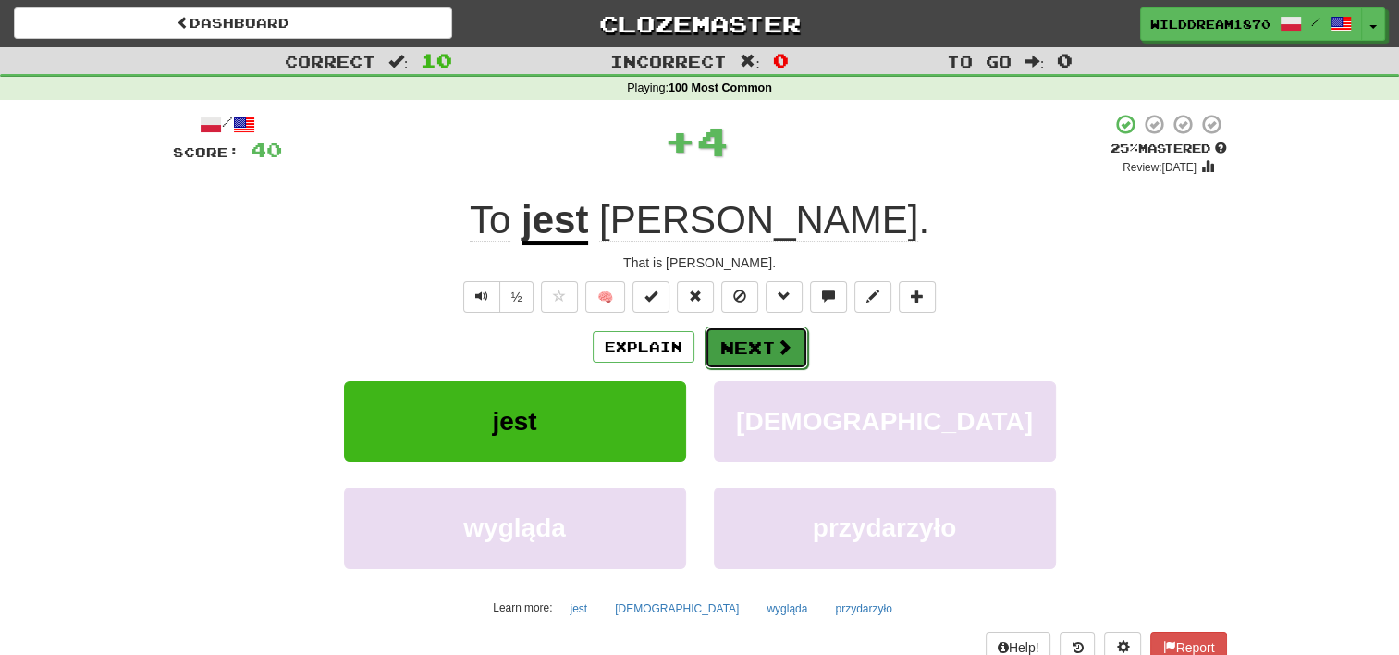
click at [769, 326] on button "Next" at bounding box center [757, 347] width 104 height 43
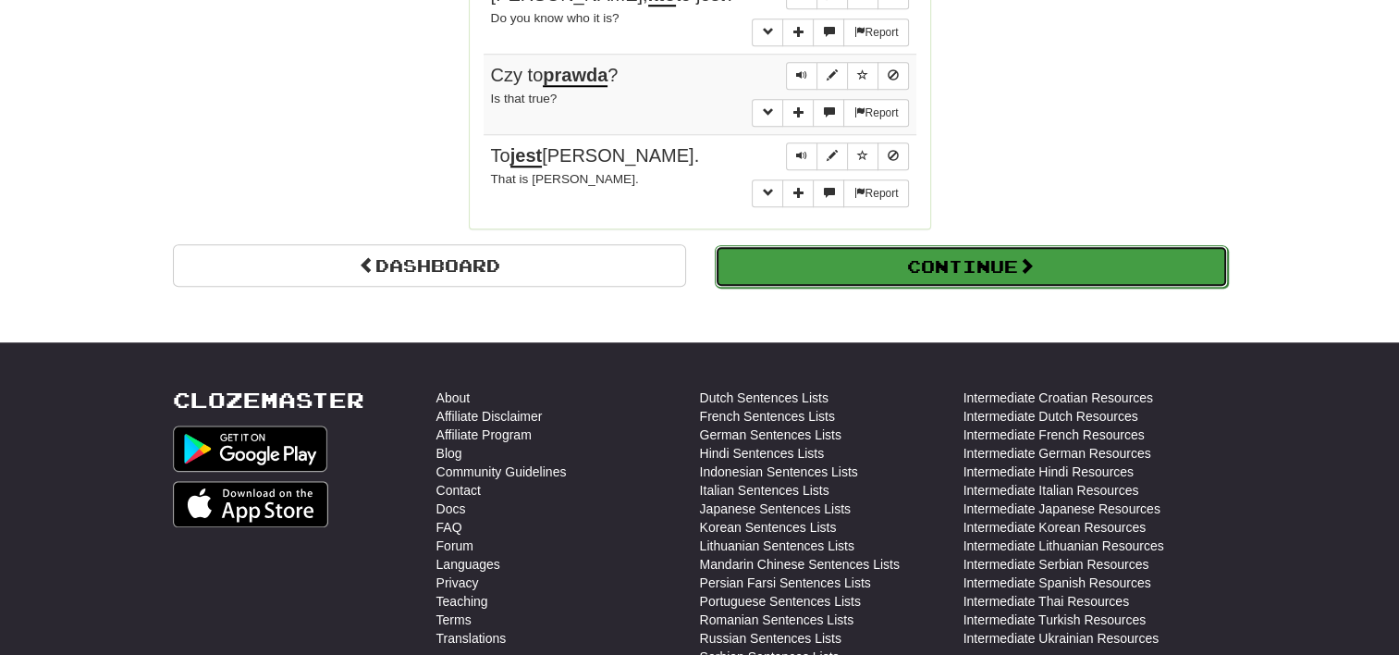
click at [813, 261] on button "Continue" at bounding box center [971, 266] width 513 height 43
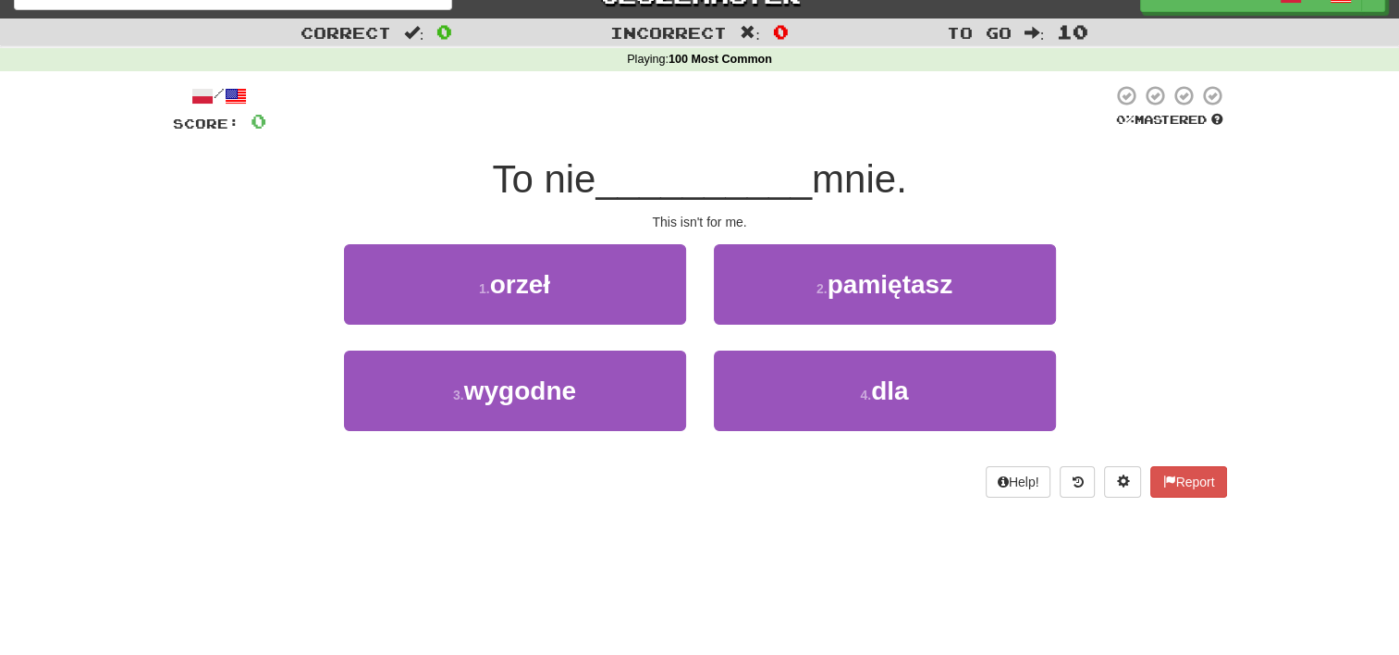
scroll to position [26, 0]
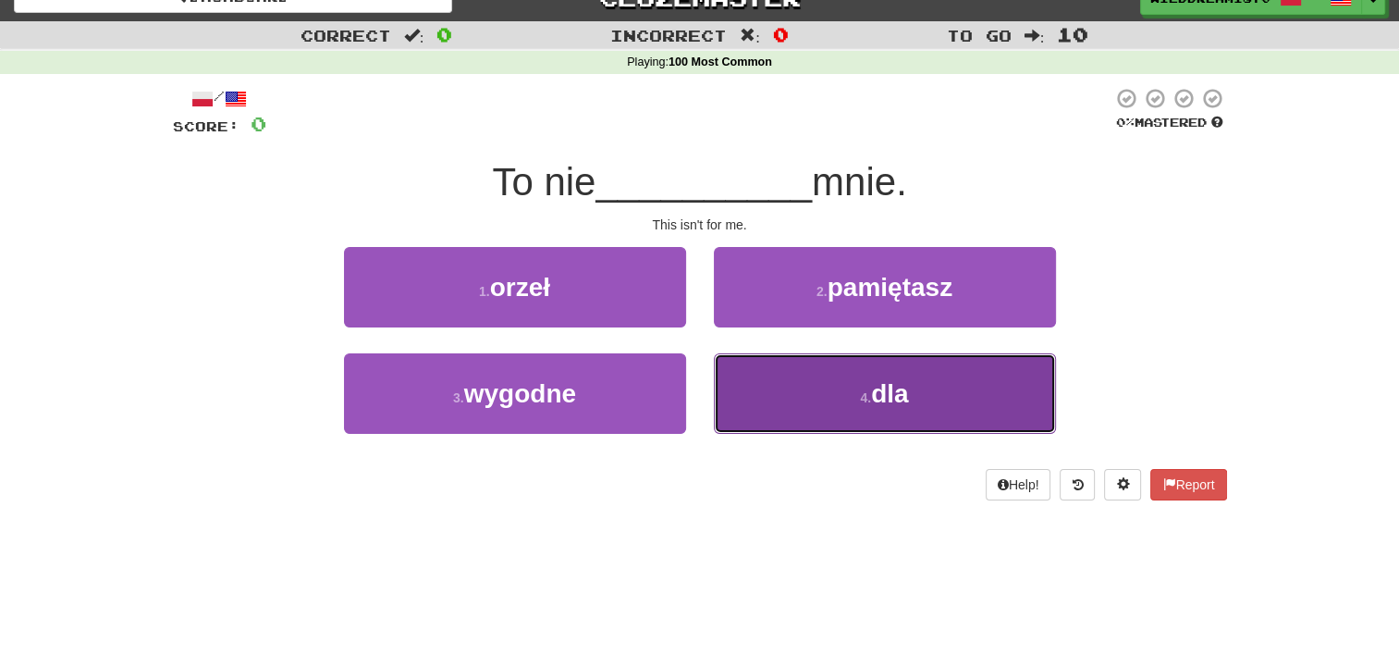
click at [814, 387] on button "4 . dla" at bounding box center [885, 393] width 342 height 80
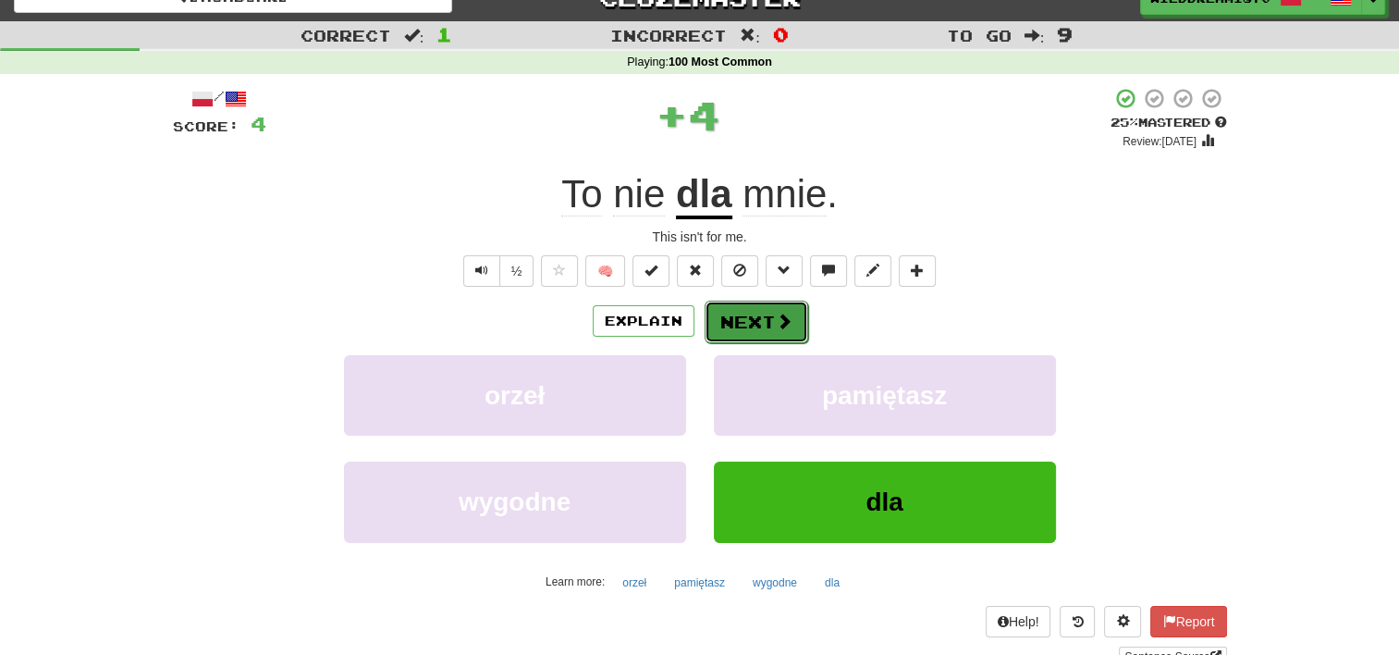
click at [744, 316] on button "Next" at bounding box center [757, 322] width 104 height 43
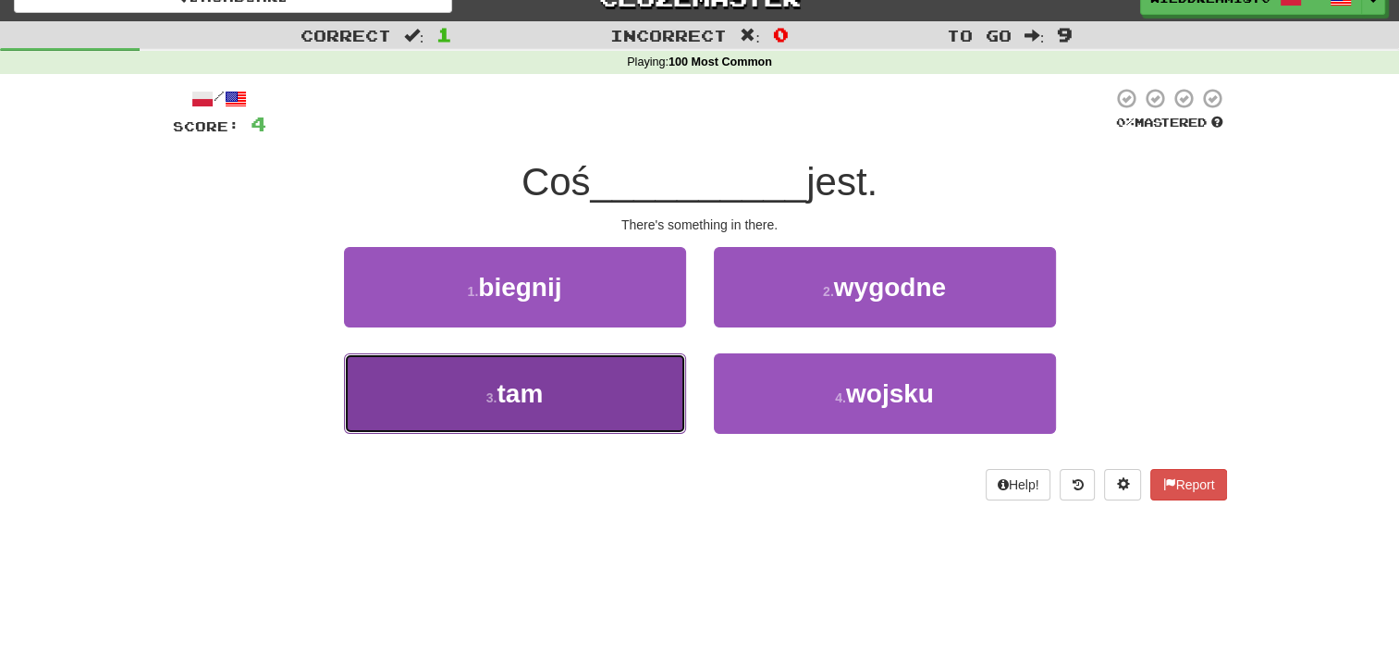
click at [633, 366] on button "3 . tam" at bounding box center [515, 393] width 342 height 80
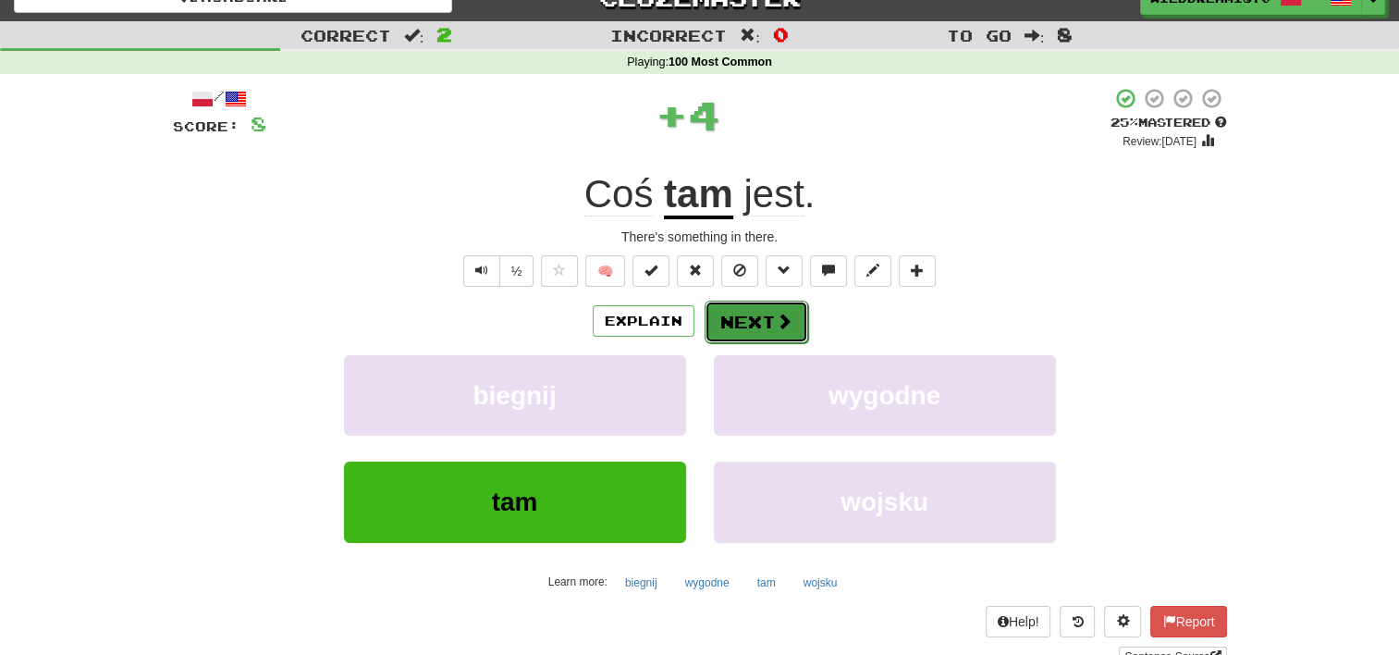
click at [743, 314] on button "Next" at bounding box center [757, 322] width 104 height 43
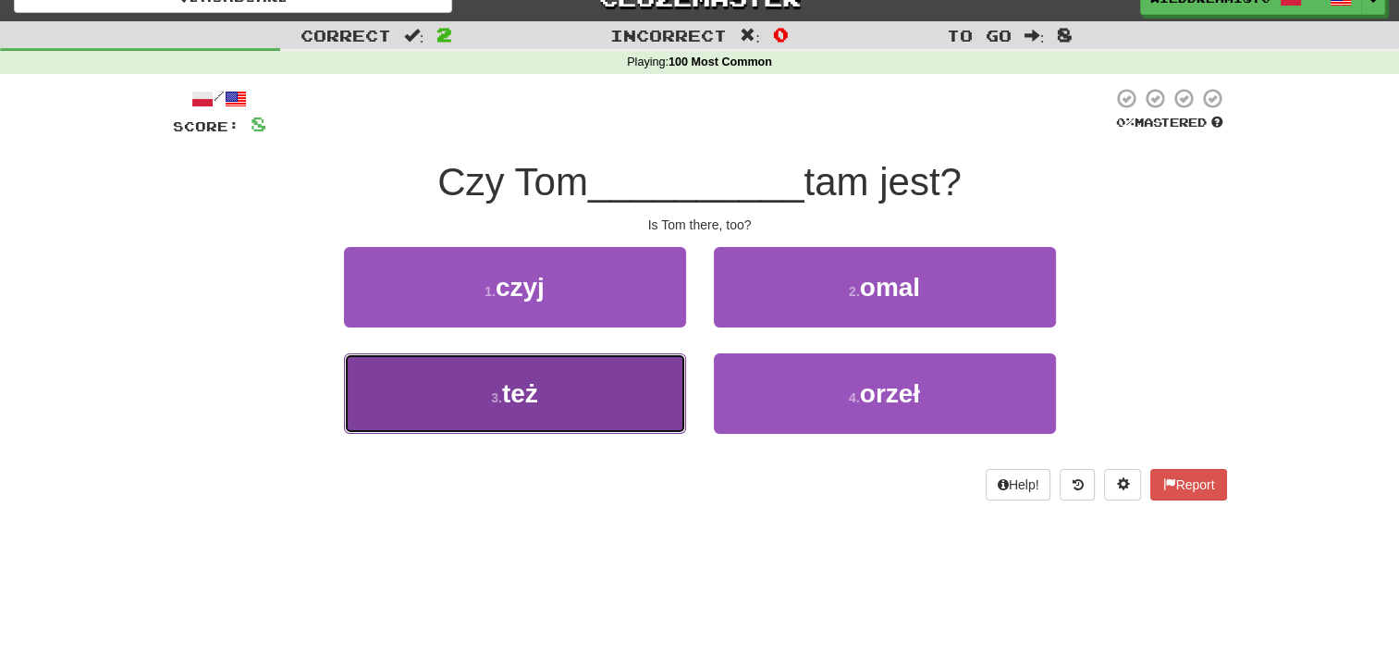
click at [596, 381] on button "3 . też" at bounding box center [515, 393] width 342 height 80
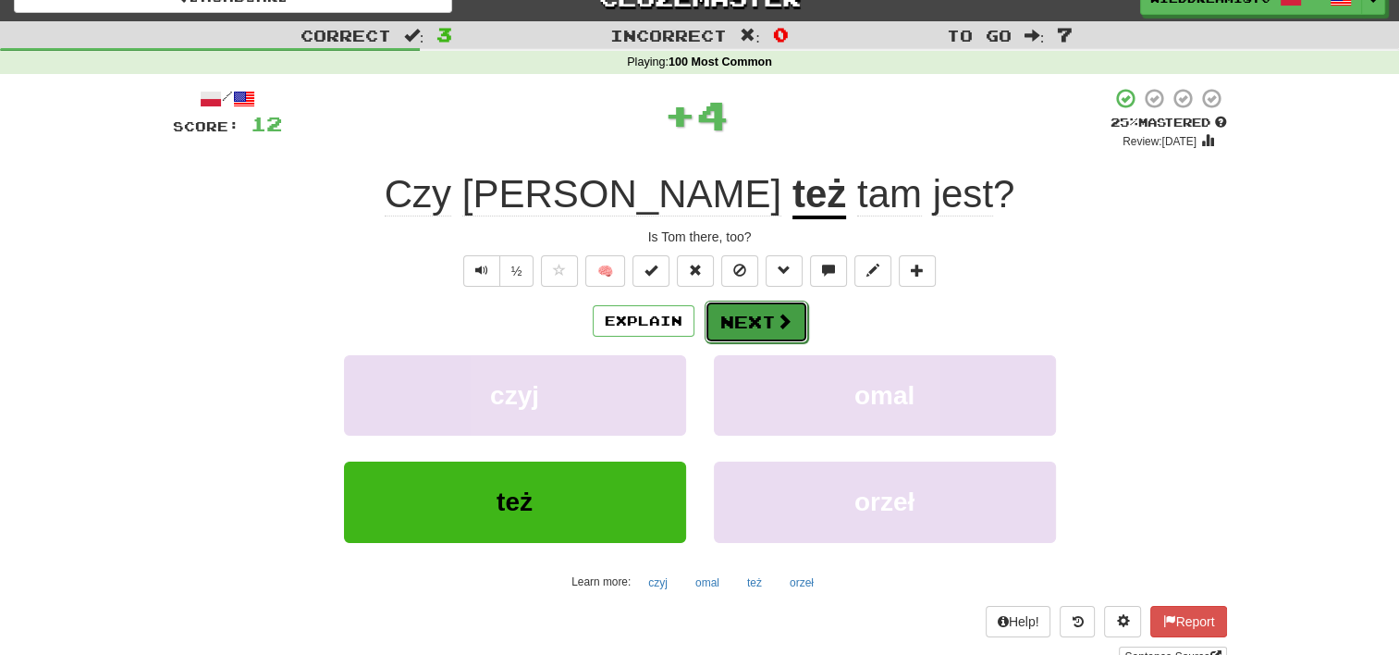
click at [783, 306] on button "Next" at bounding box center [757, 322] width 104 height 43
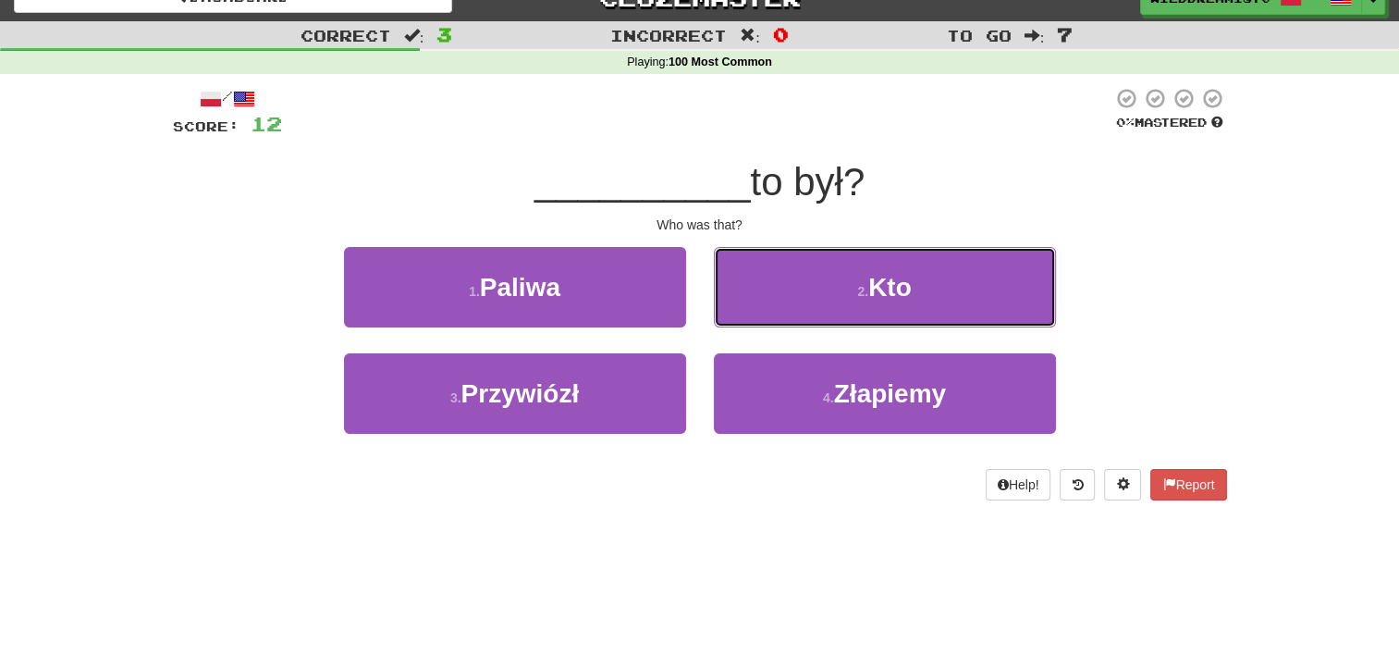
click at [783, 306] on button "2 . Kto" at bounding box center [885, 287] width 342 height 80
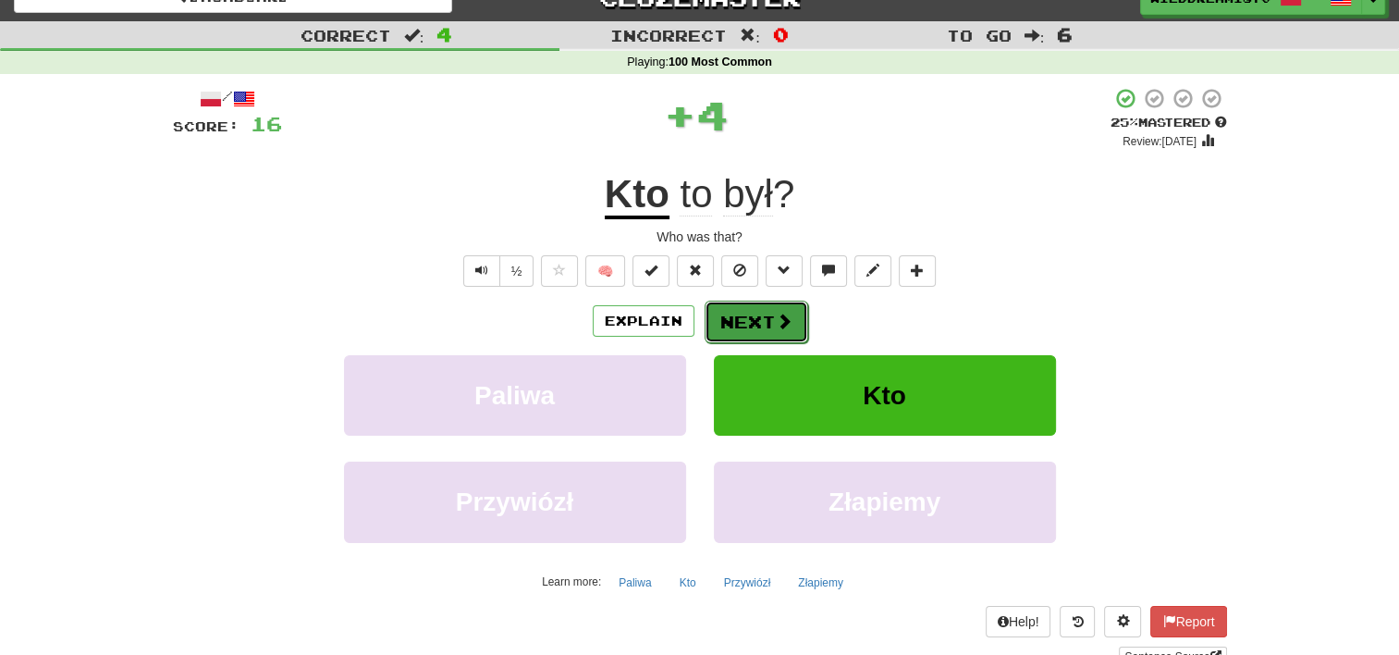
click at [776, 320] on span at bounding box center [784, 321] width 17 height 17
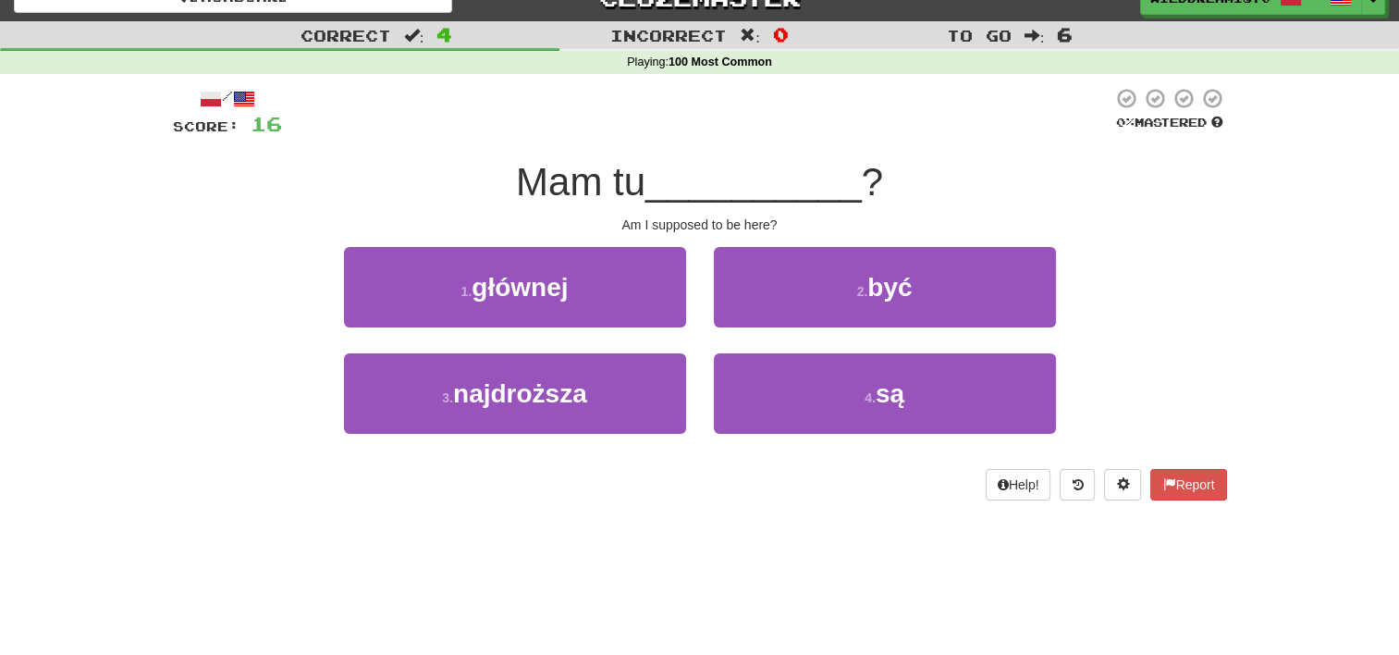
scroll to position [0, 0]
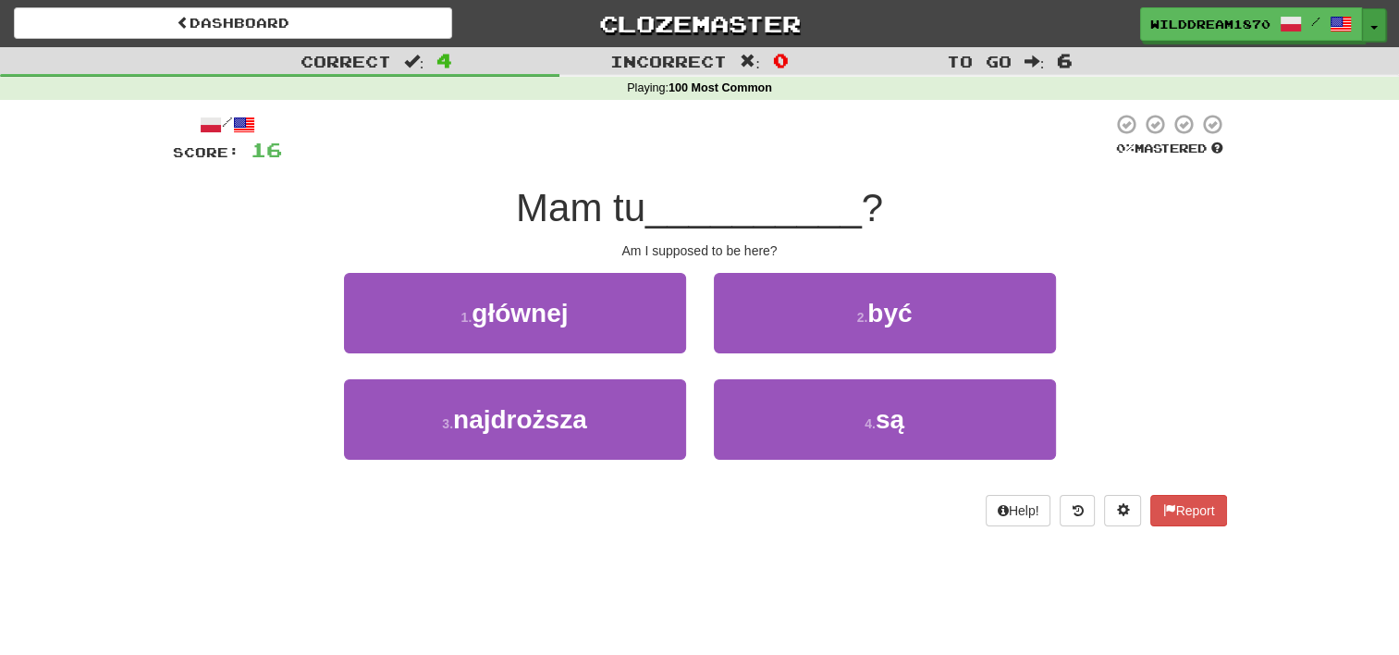
click at [1372, 18] on button "Toggle Dropdown" at bounding box center [1374, 24] width 24 height 33
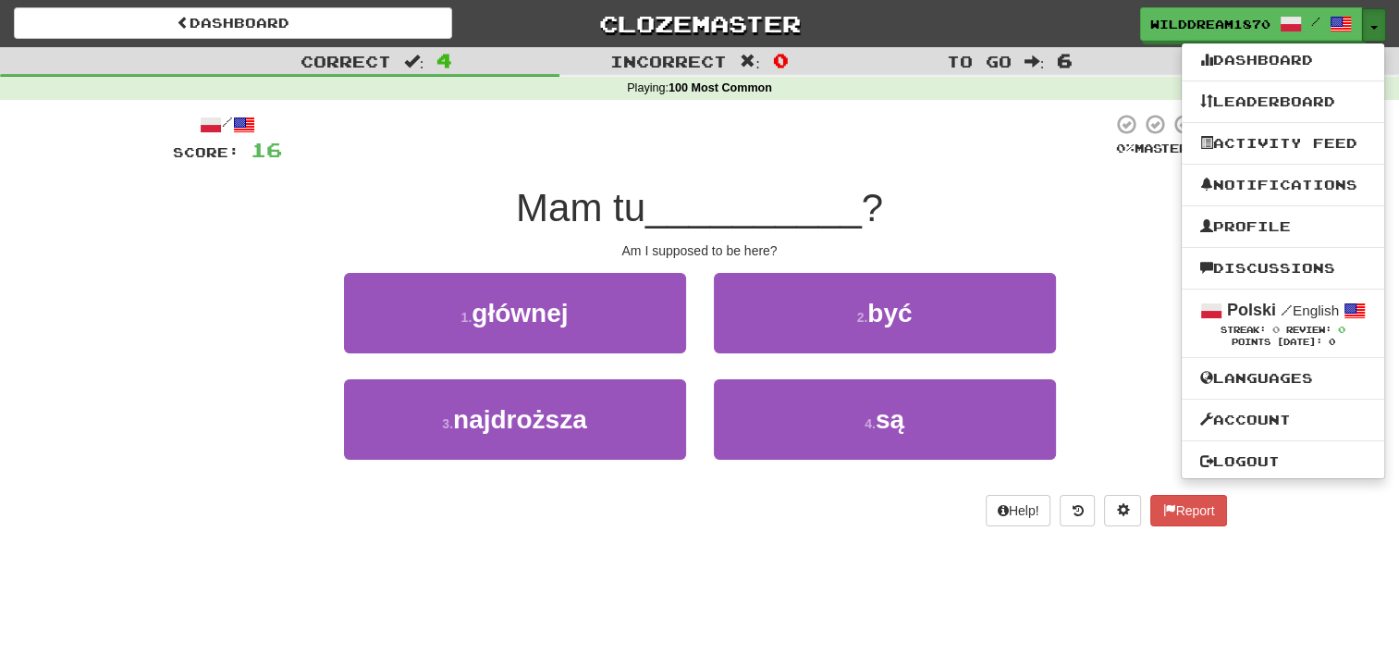
click at [1372, 18] on button "Toggle Dropdown" at bounding box center [1374, 24] width 24 height 33
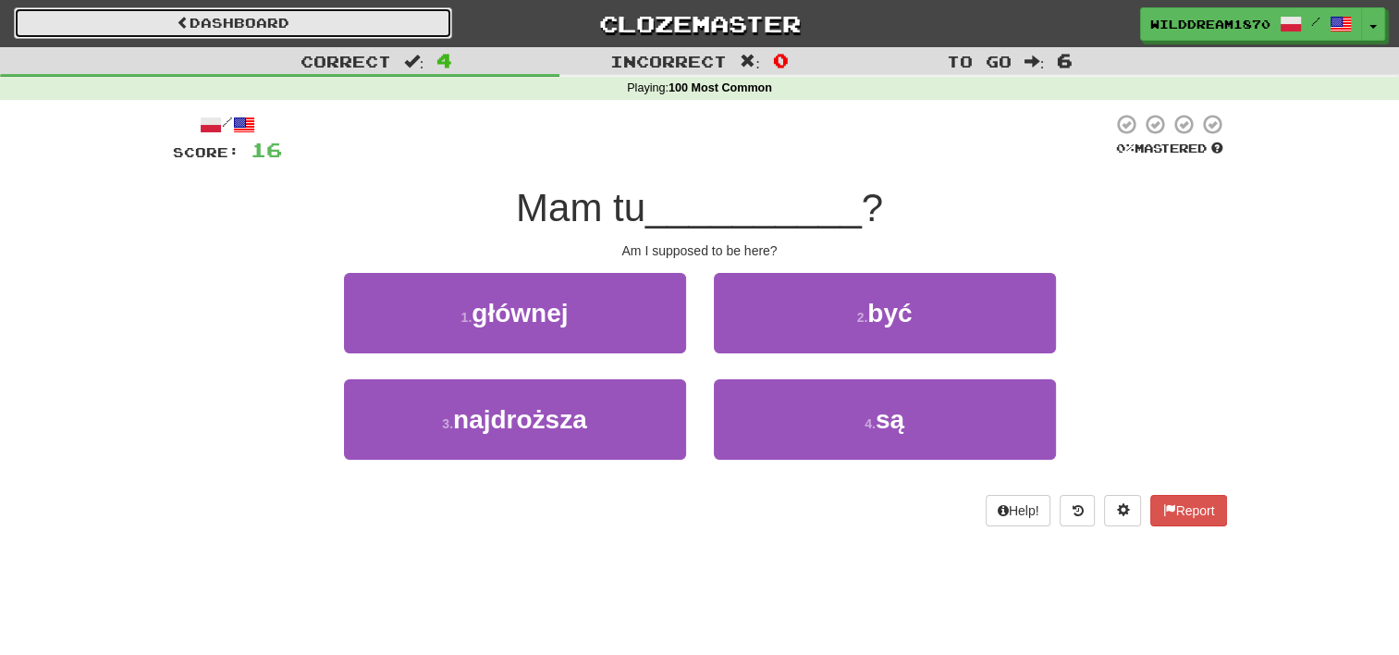
click at [427, 19] on link "Dashboard" at bounding box center [233, 22] width 438 height 31
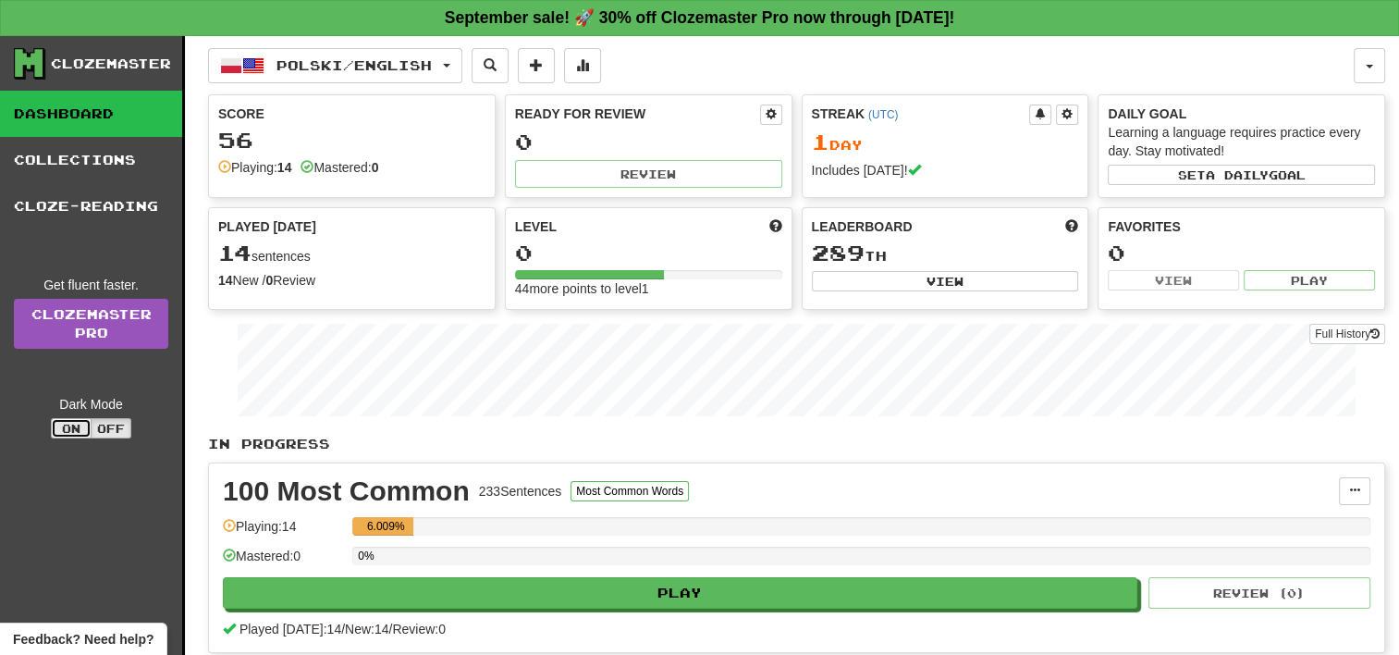
click at [78, 422] on button "On" at bounding box center [71, 428] width 41 height 20
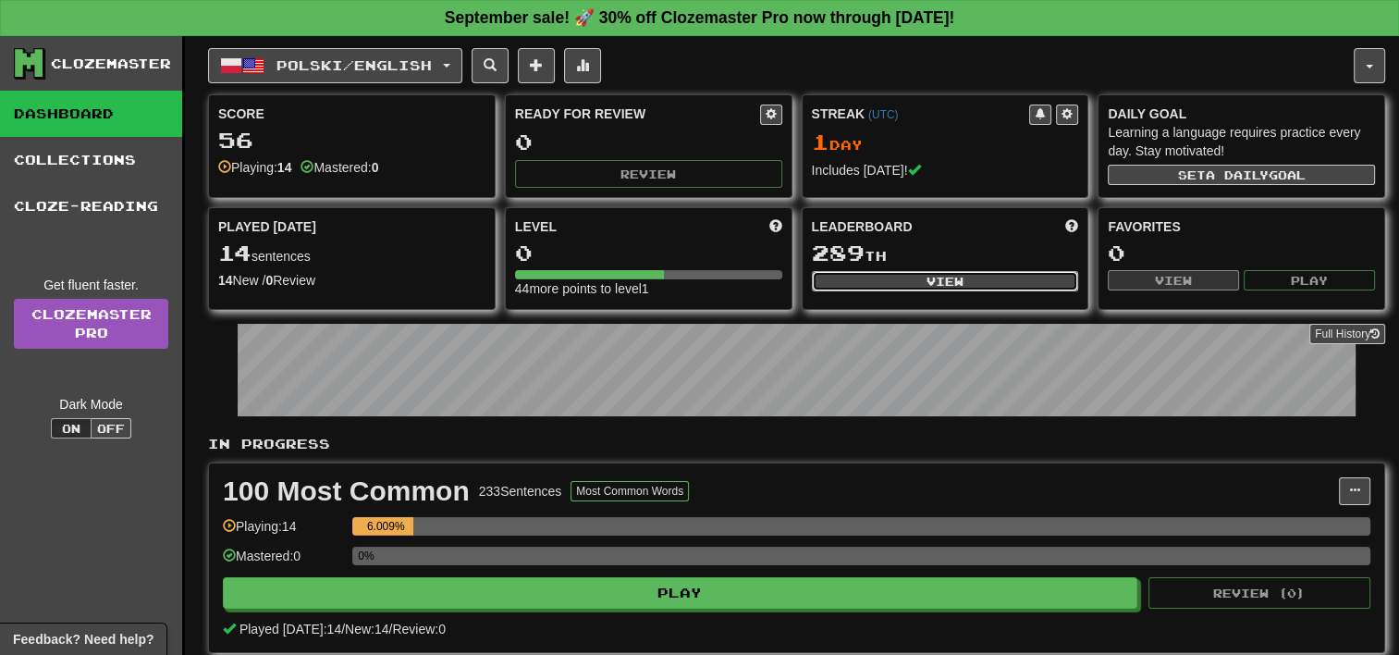
click at [939, 287] on button "View" at bounding box center [945, 281] width 267 height 20
select select "**********"
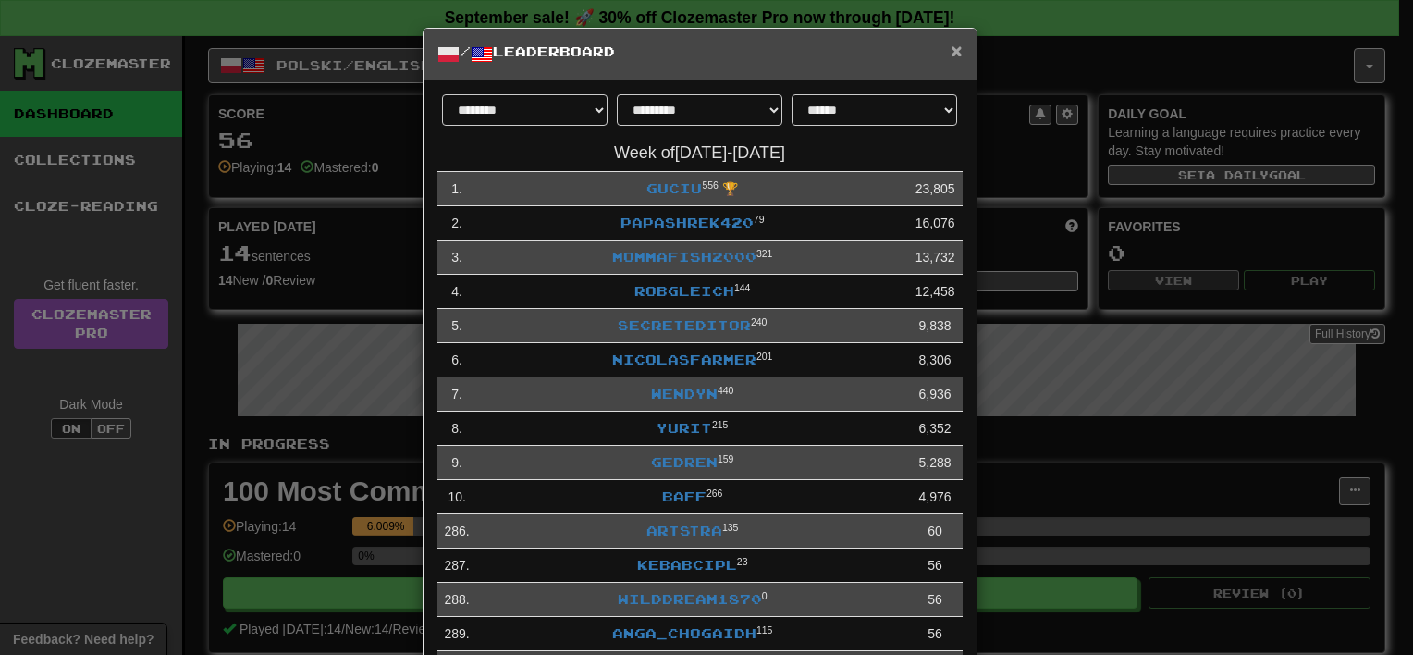
click at [951, 45] on span "×" at bounding box center [956, 50] width 11 height 21
